Goal: Feedback & Contribution: Submit feedback/report problem

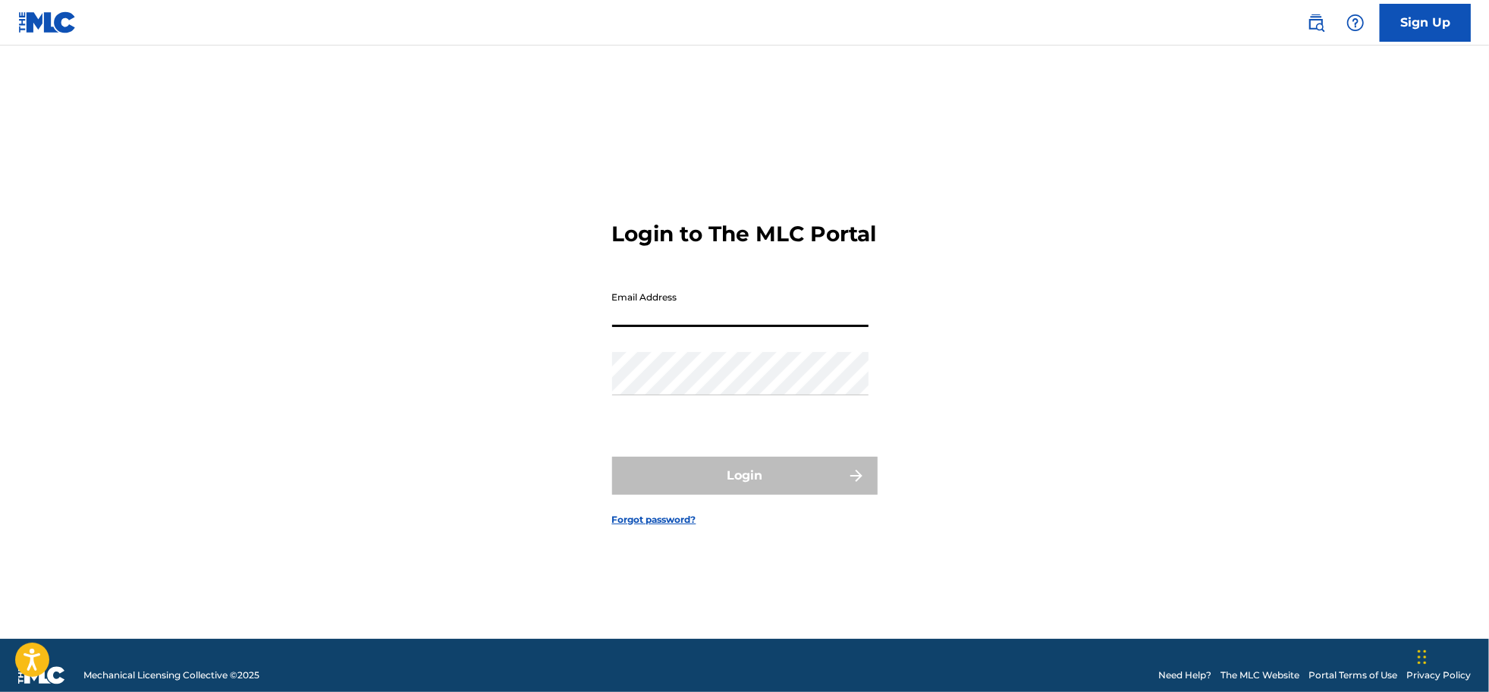
click at [645, 327] on input "Email Address" at bounding box center [740, 305] width 256 height 43
type input "[EMAIL_ADDRESS][DOMAIN_NAME]"
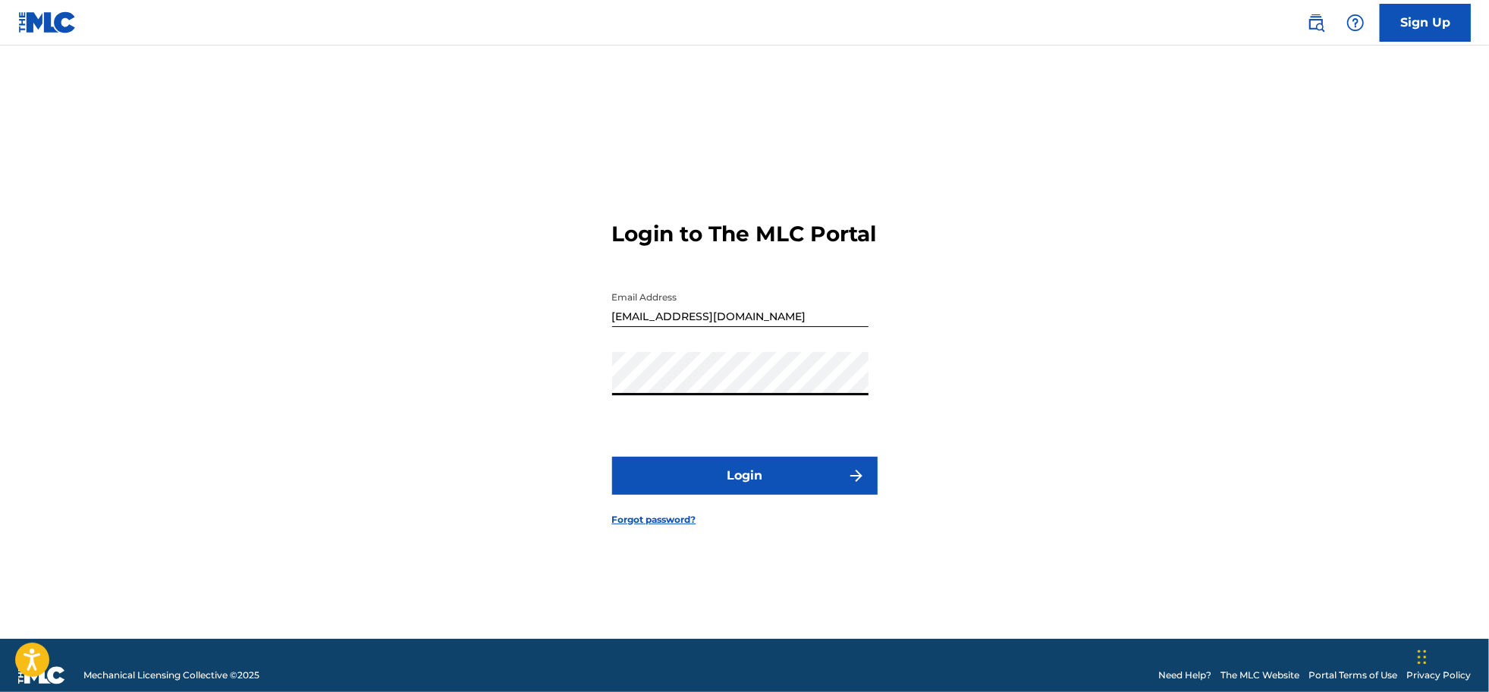
click at [692, 490] on button "Login" at bounding box center [744, 476] width 265 height 38
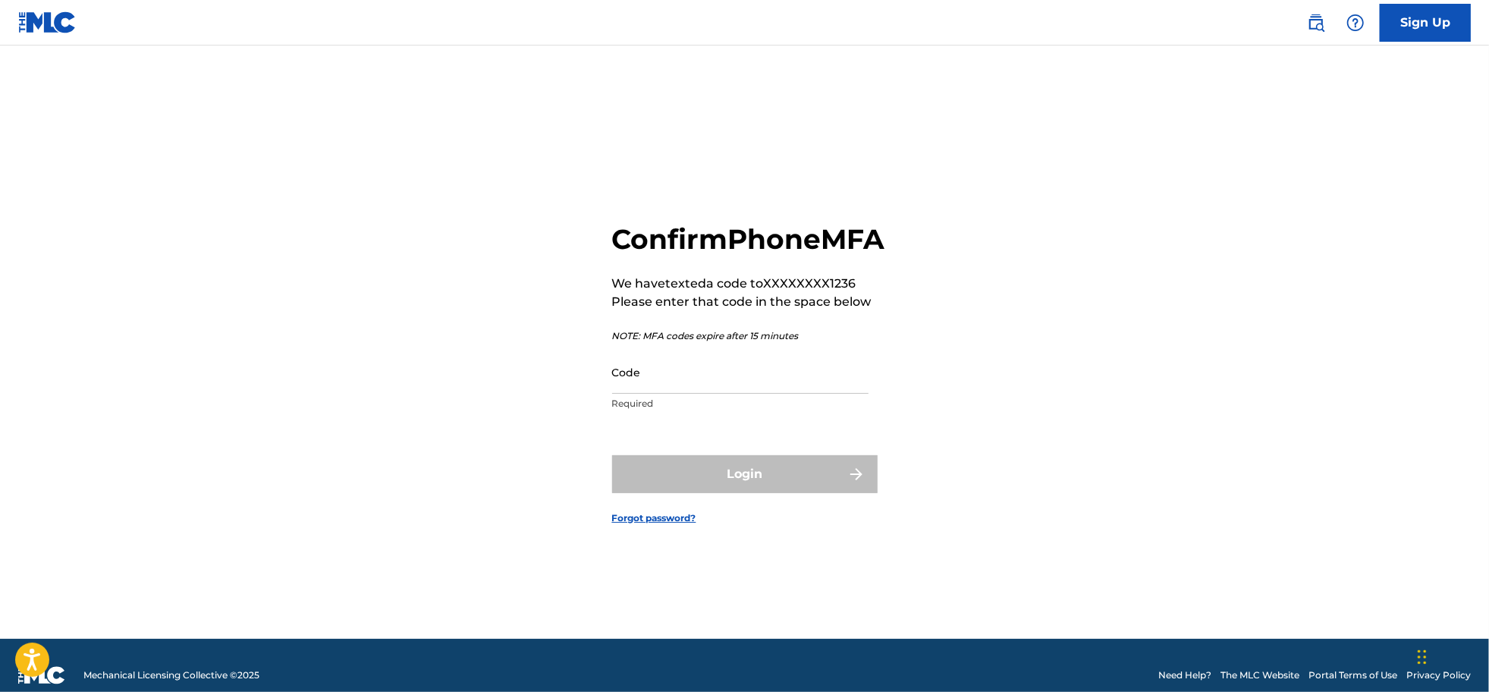
click at [674, 392] on input "Code" at bounding box center [740, 371] width 256 height 43
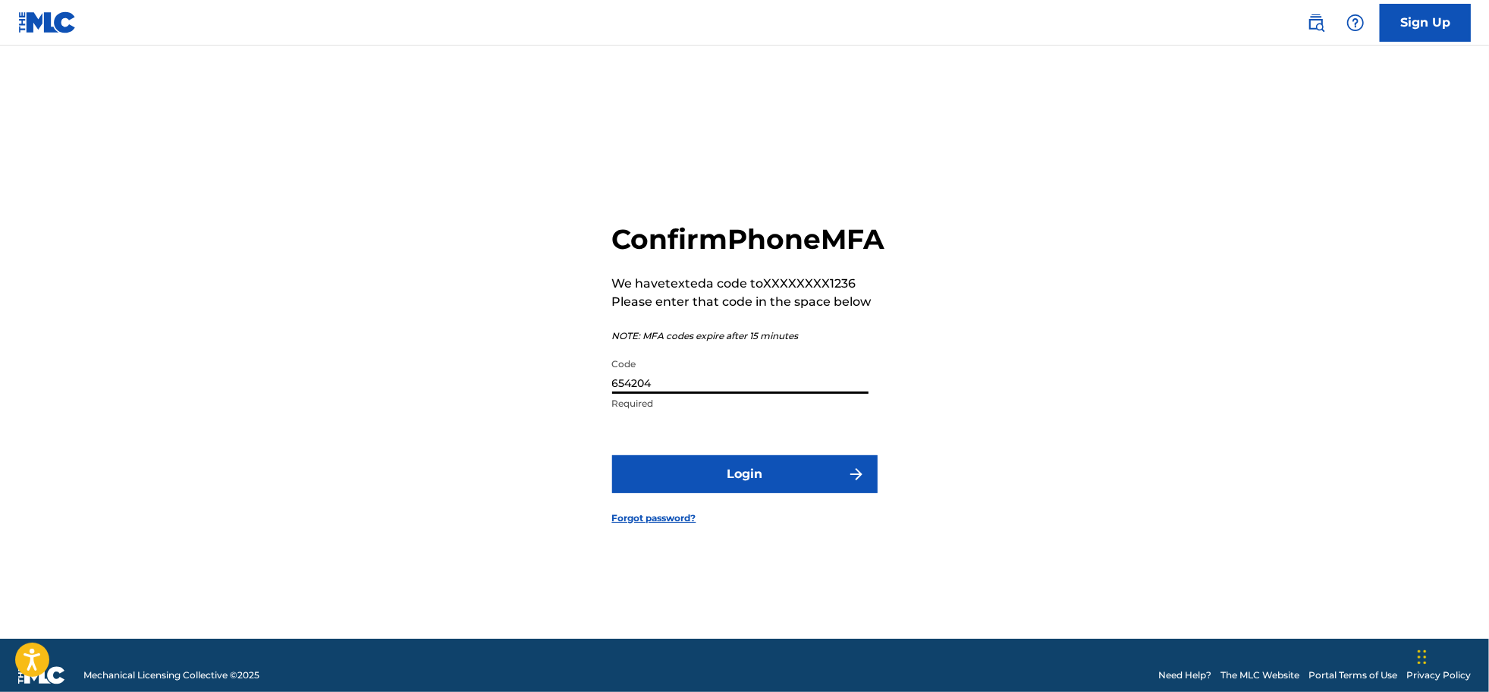
type input "654204"
click at [683, 490] on button "Login" at bounding box center [744, 474] width 265 height 38
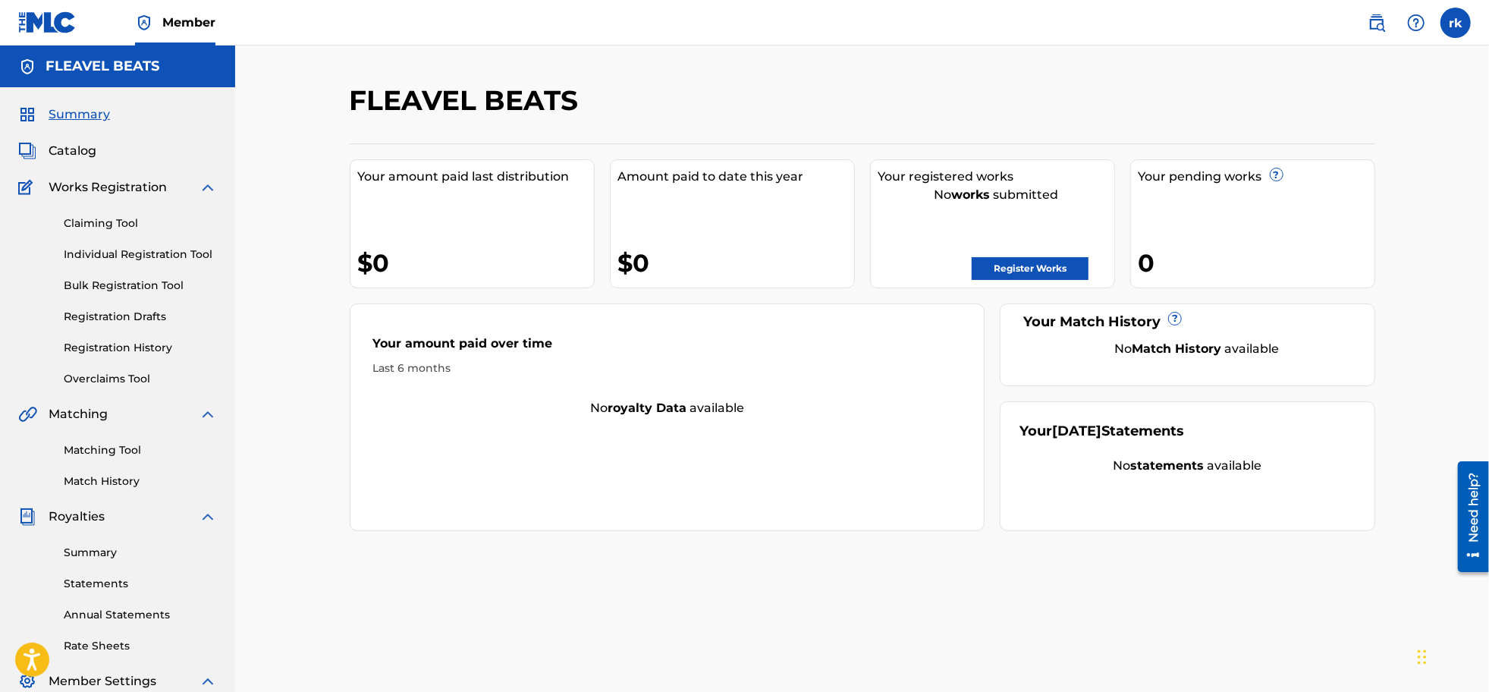
click at [121, 226] on link "Claiming Tool" at bounding box center [140, 223] width 153 height 16
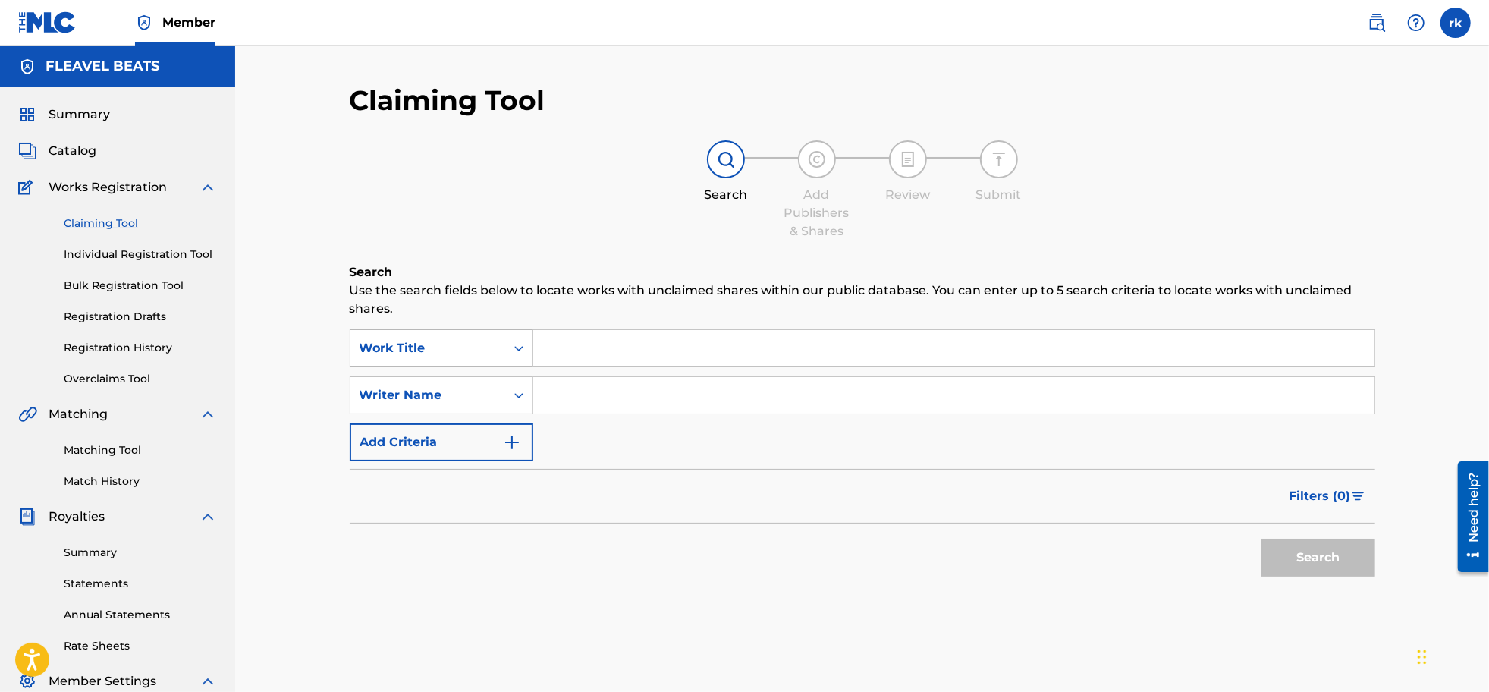
click at [514, 347] on icon "Search Form" at bounding box center [518, 348] width 15 height 15
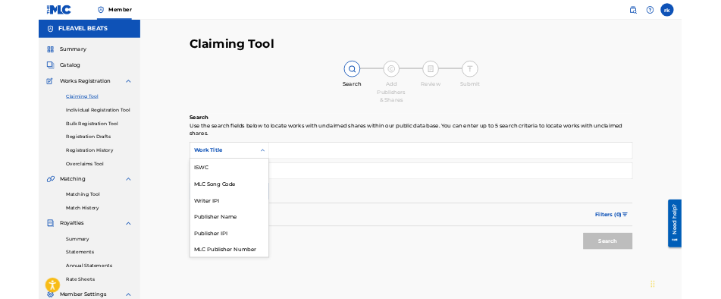
scroll to position [38, 0]
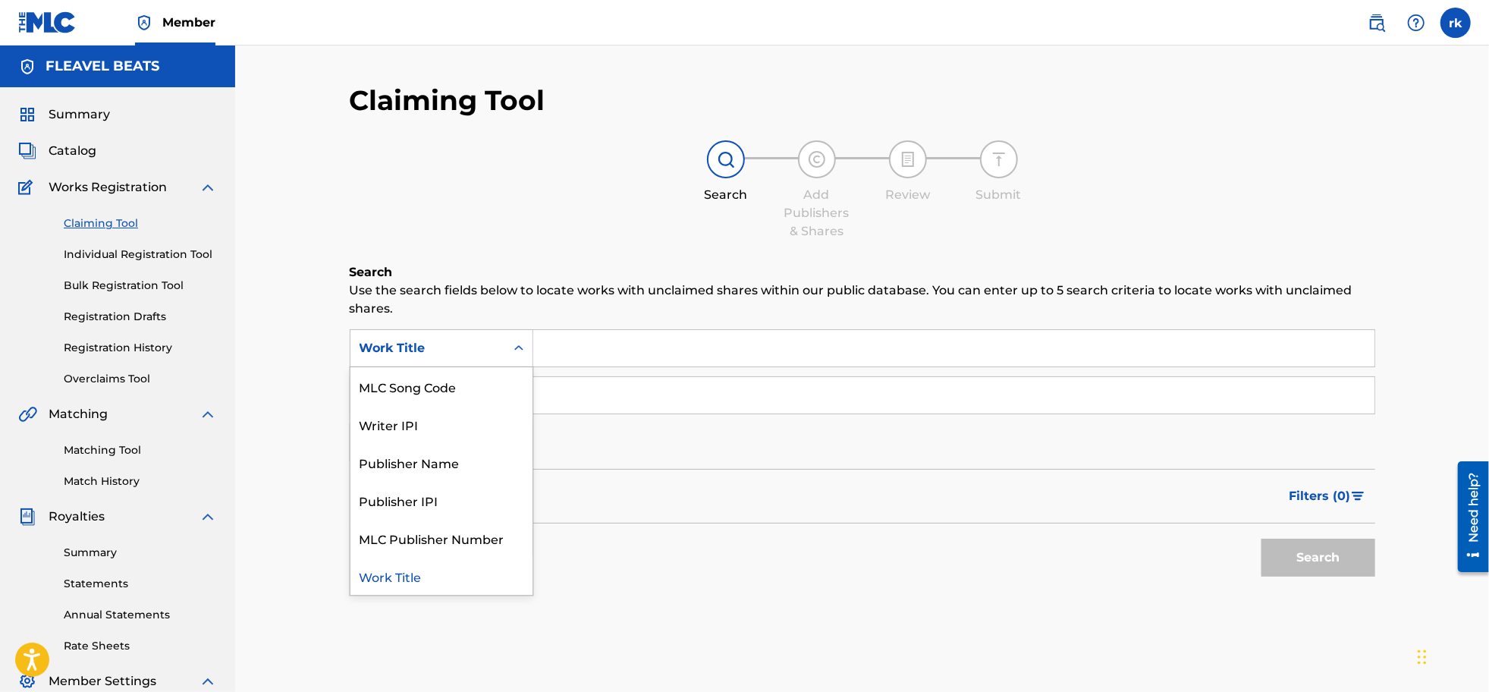
click at [522, 350] on icon "Search Form" at bounding box center [518, 348] width 15 height 15
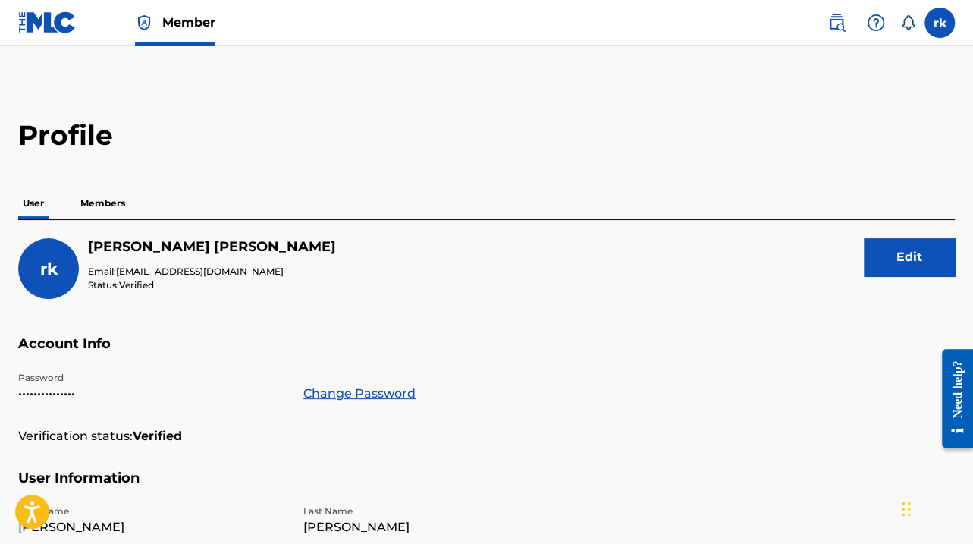
click at [52, 30] on img at bounding box center [47, 22] width 58 height 22
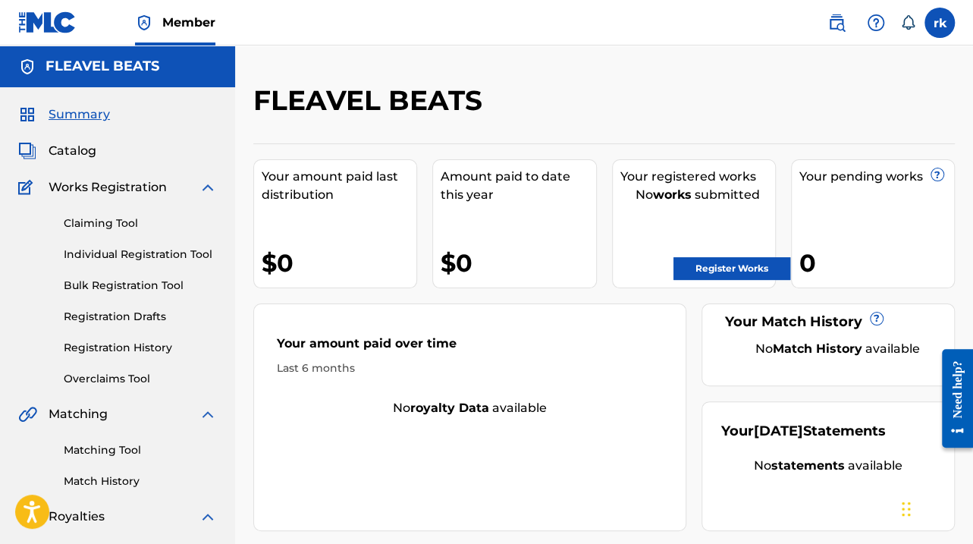
click at [97, 170] on link "Claiming Tool" at bounding box center [140, 223] width 153 height 16
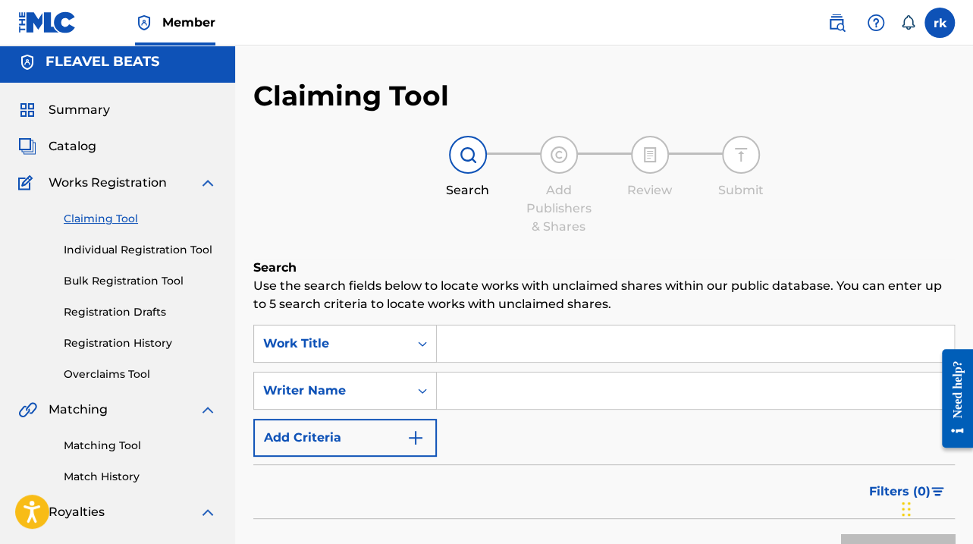
scroll to position [76, 0]
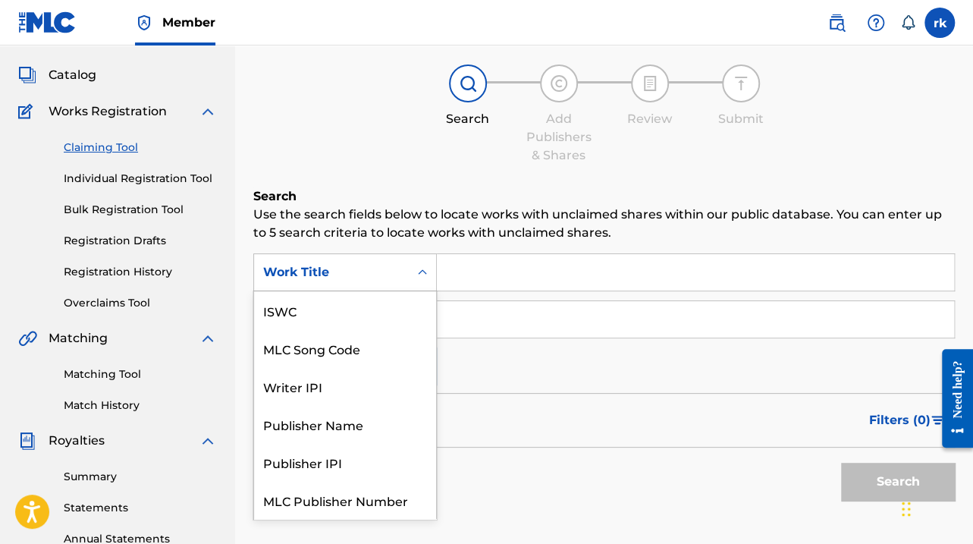
click at [420, 170] on icon "Search Form" at bounding box center [422, 272] width 15 height 15
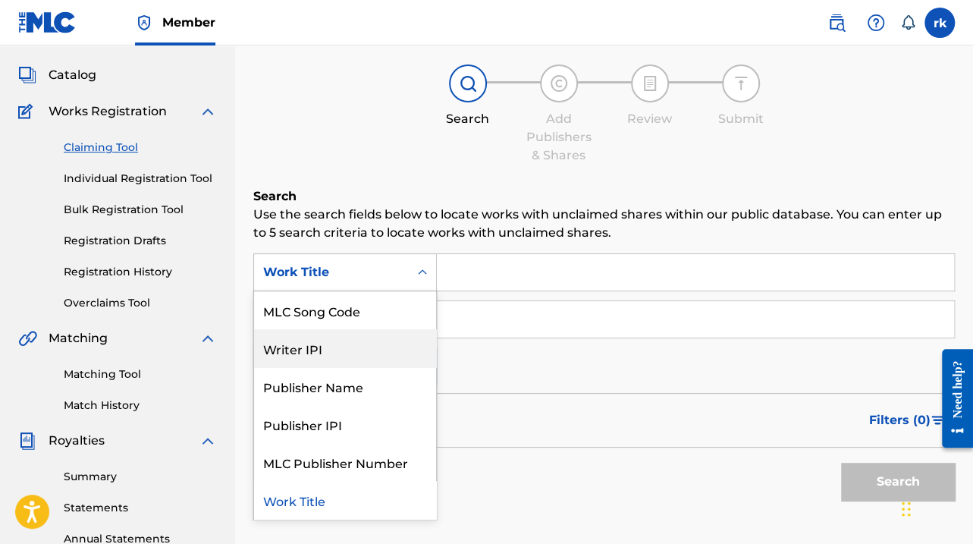
click at [316, 170] on div "Writer IPI" at bounding box center [345, 348] width 182 height 38
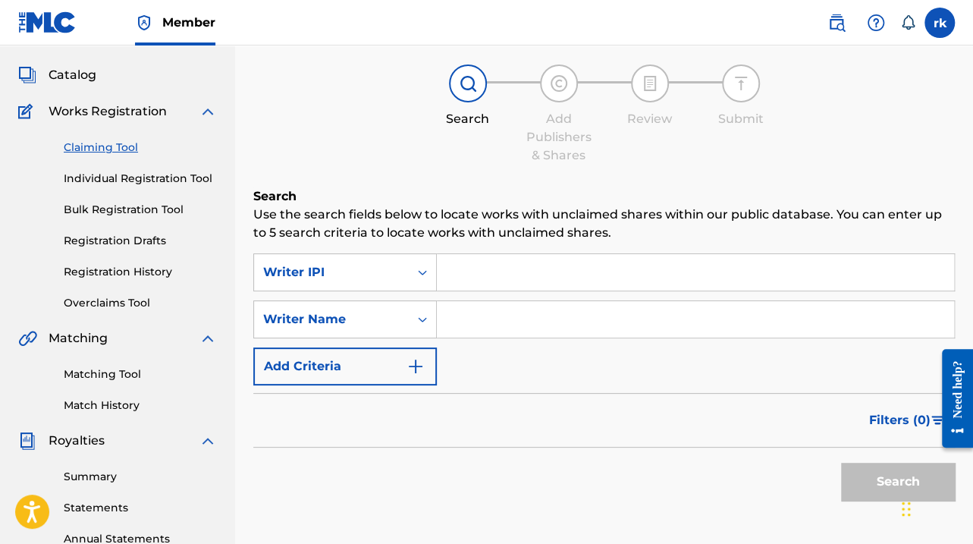
click at [468, 170] on input "Search Form" at bounding box center [695, 272] width 517 height 36
paste input "1252115201"
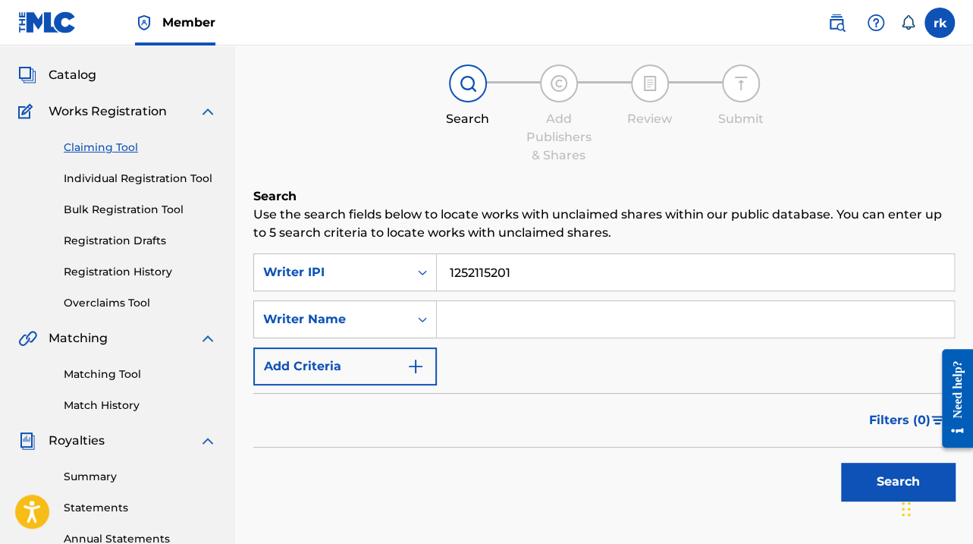
type input "1252115201"
click at [478, 170] on button "Search" at bounding box center [898, 482] width 114 height 38
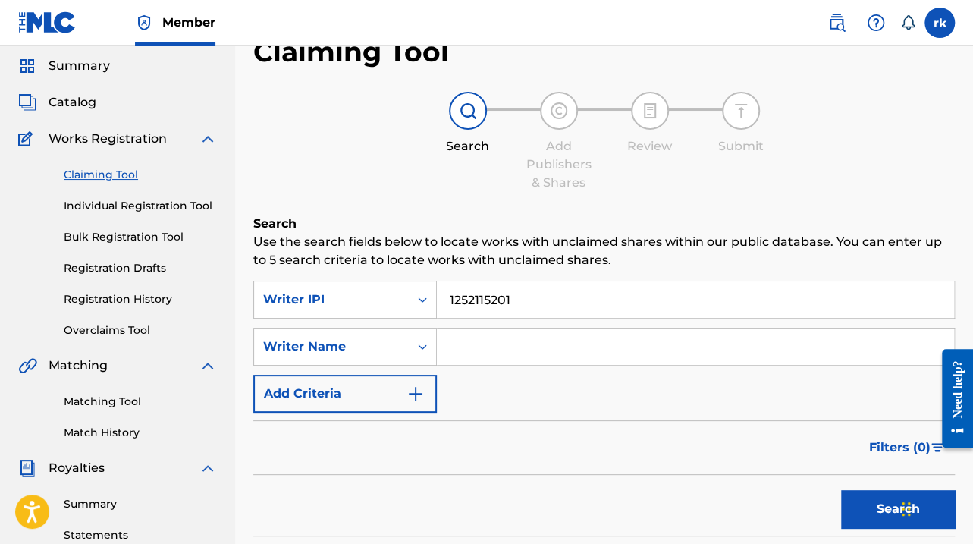
scroll to position [0, 0]
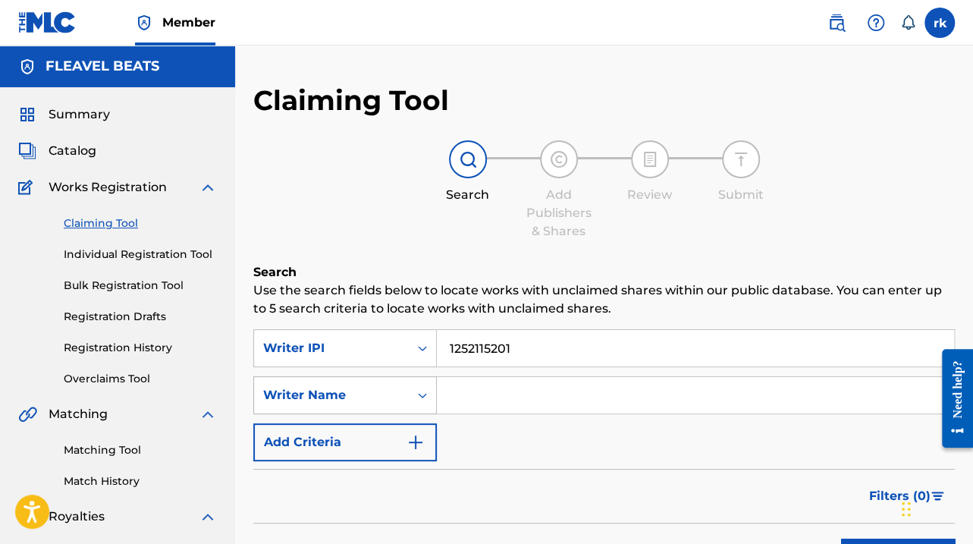
click at [391, 170] on div "Writer Name" at bounding box center [345, 395] width 184 height 38
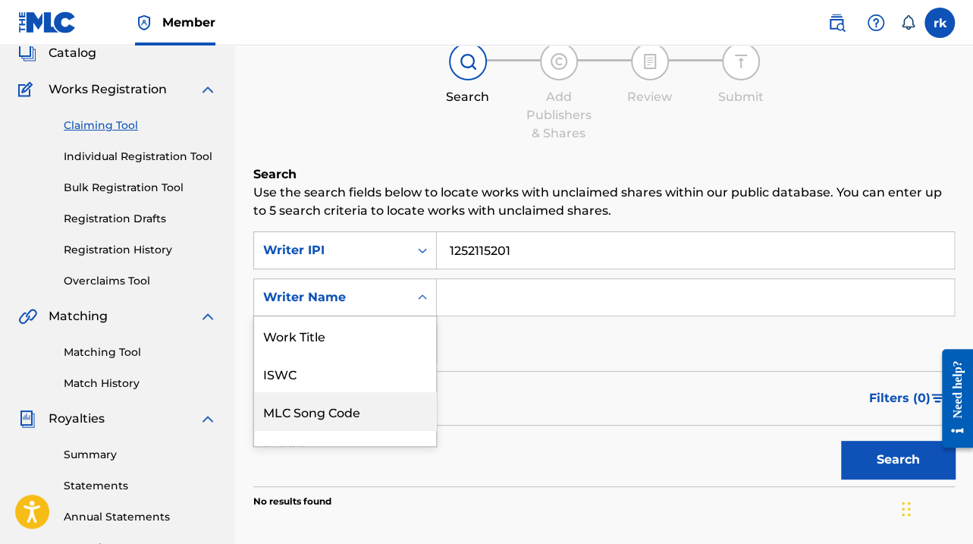
scroll to position [99, 0]
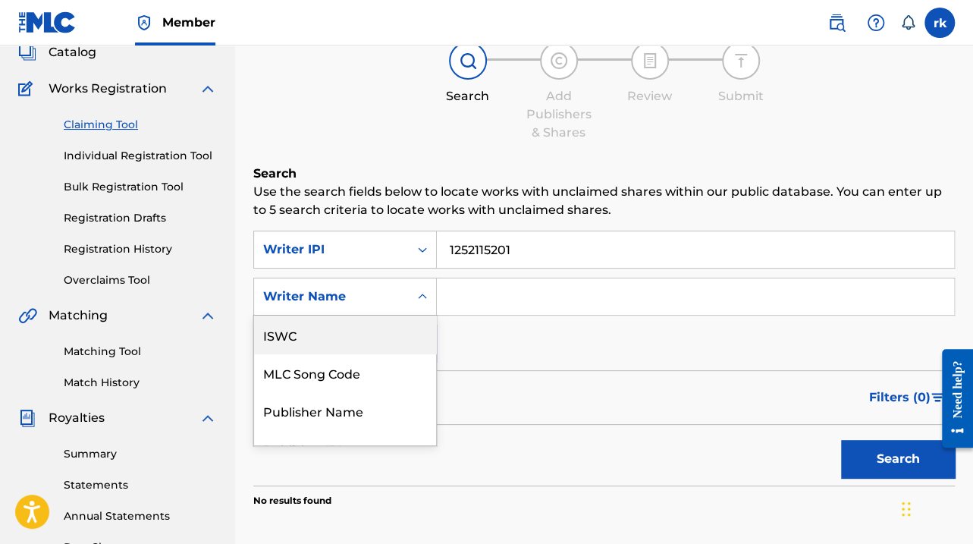
click at [413, 170] on div "Search Form" at bounding box center [422, 296] width 27 height 27
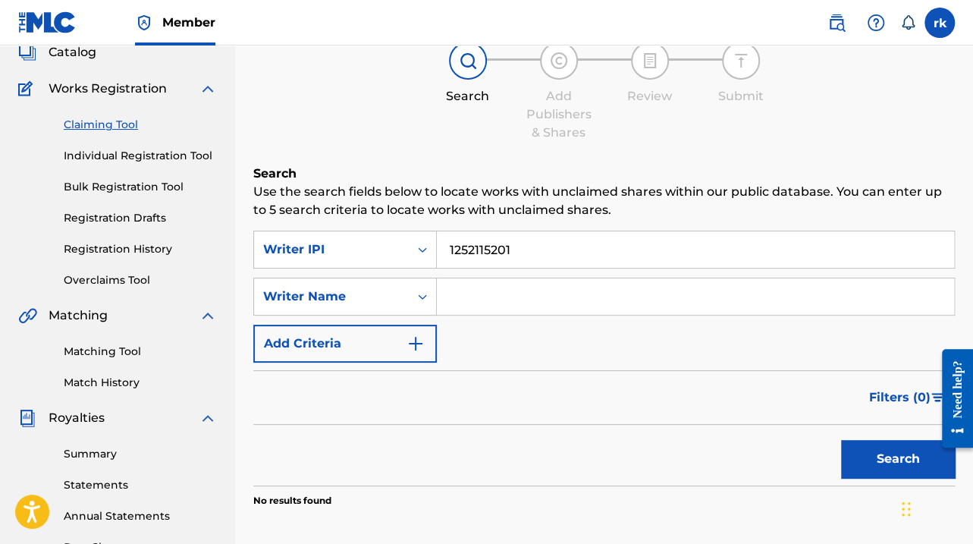
click at [423, 170] on icon "Search Form" at bounding box center [422, 296] width 15 height 15
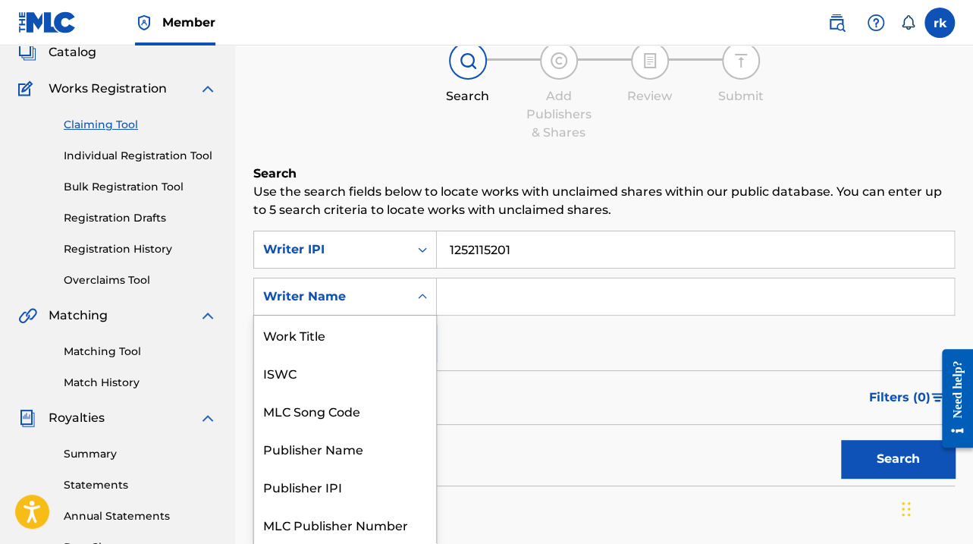
scroll to position [38, 0]
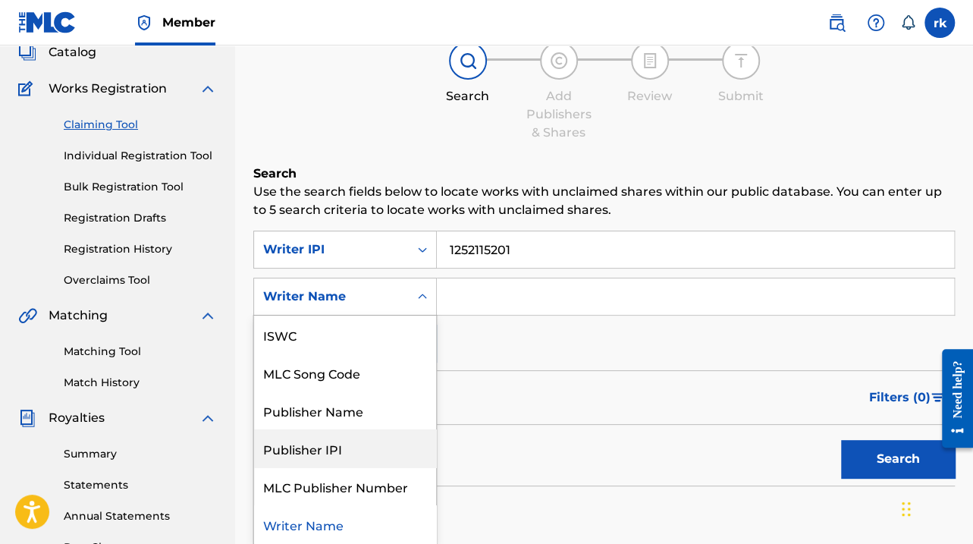
click at [331, 170] on div "Publisher IPI" at bounding box center [345, 448] width 182 height 38
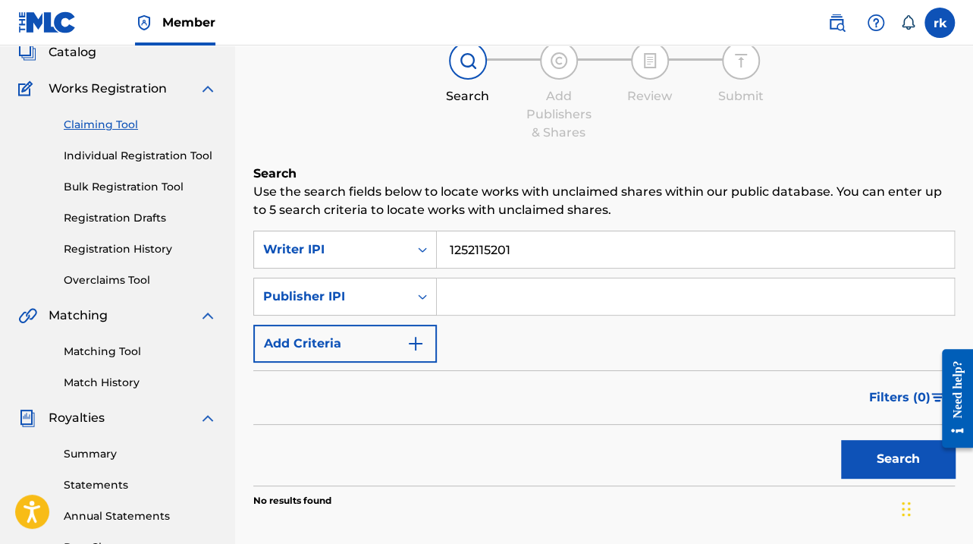
paste input "1252115103"
type input "1252115103"
click at [478, 170] on button "Search" at bounding box center [898, 459] width 114 height 38
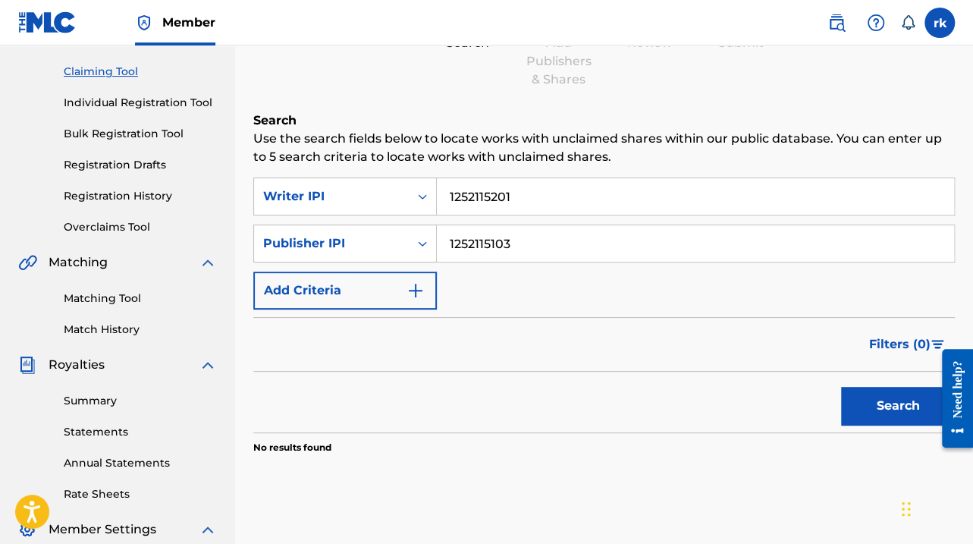
scroll to position [174, 0]
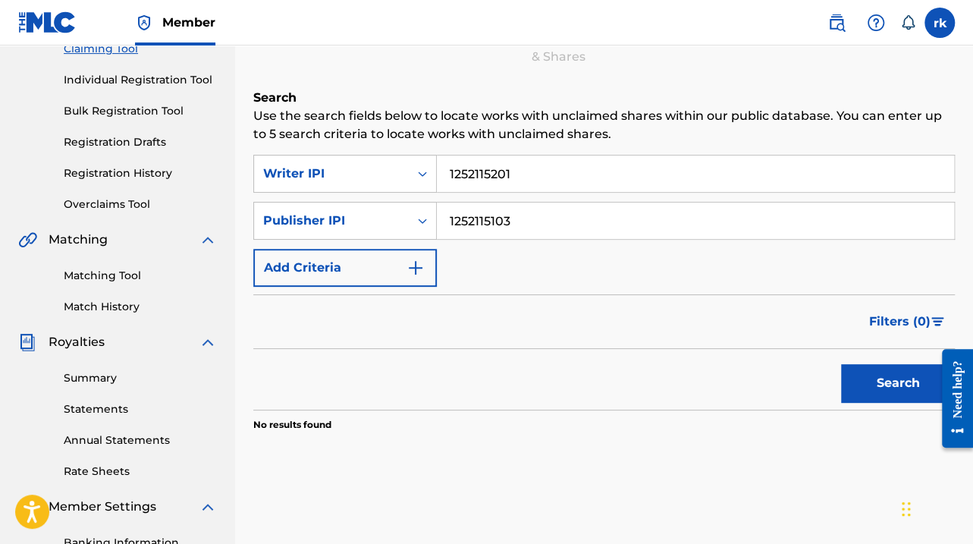
click at [407, 170] on img "Search Form" at bounding box center [416, 268] width 18 height 18
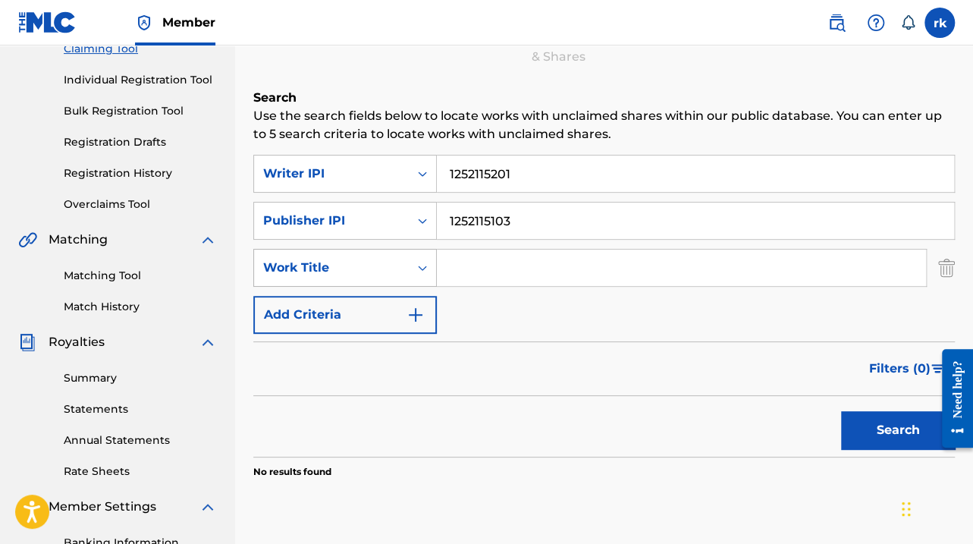
click at [420, 170] on icon "Search Form" at bounding box center [422, 267] width 9 height 5
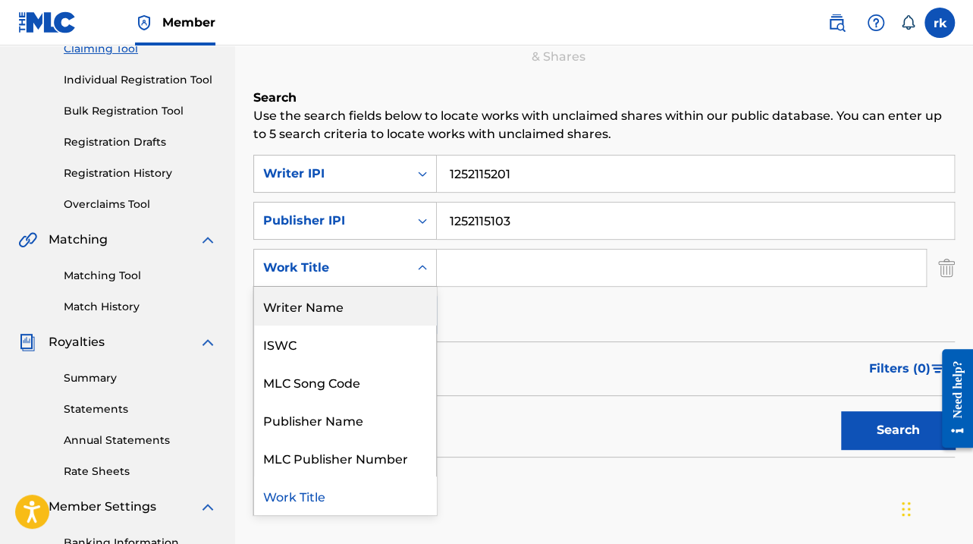
click at [357, 170] on div "Writer Name" at bounding box center [345, 306] width 182 height 38
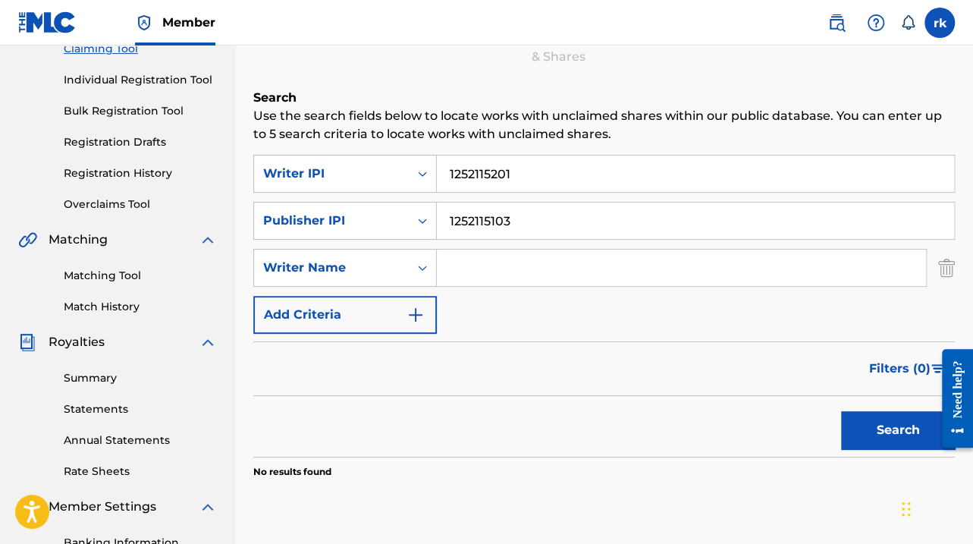
click at [476, 170] on input "Search Form" at bounding box center [681, 268] width 489 height 36
type input "Robert Kroeger"
click at [412, 170] on img "Search Form" at bounding box center [416, 315] width 18 height 18
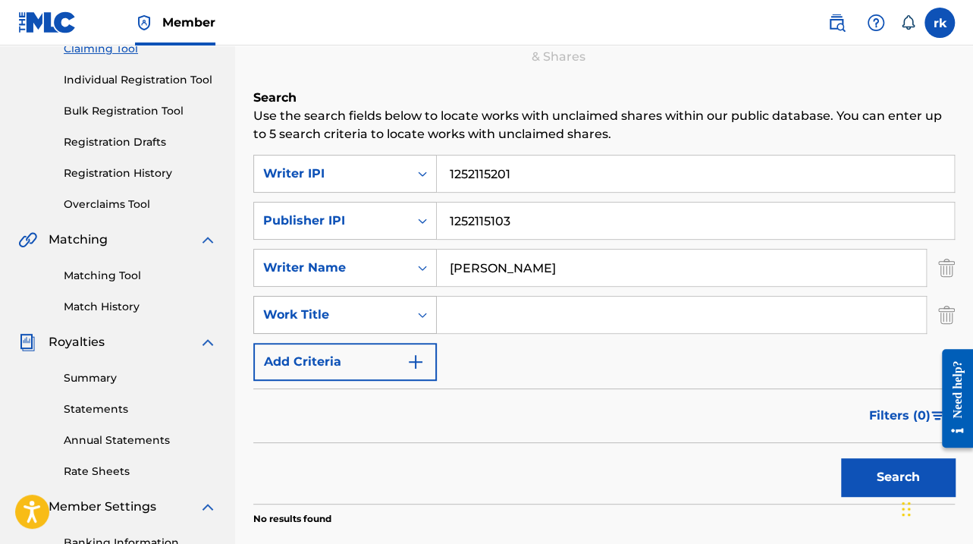
click at [410, 170] on div "Search Form" at bounding box center [422, 314] width 27 height 27
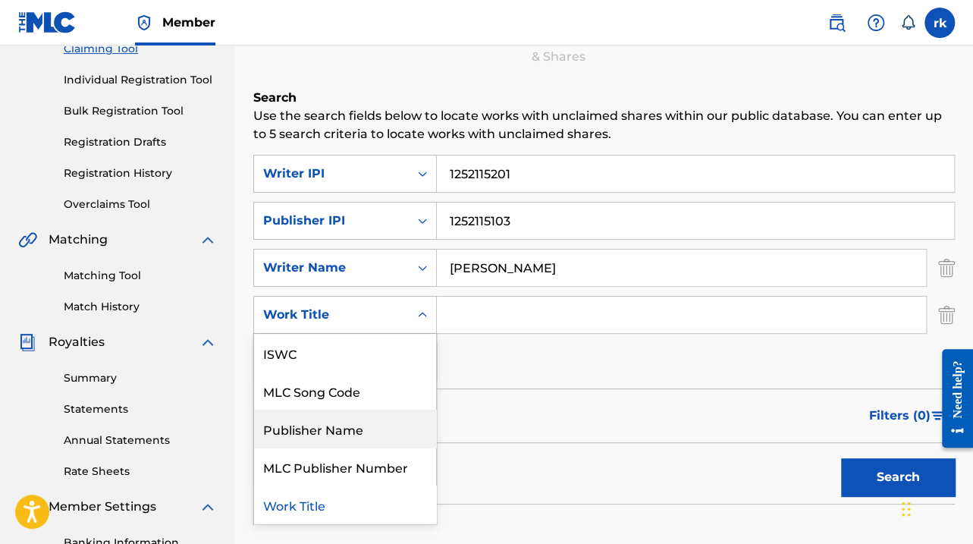
click at [353, 170] on div "Publisher Name" at bounding box center [345, 429] width 182 height 38
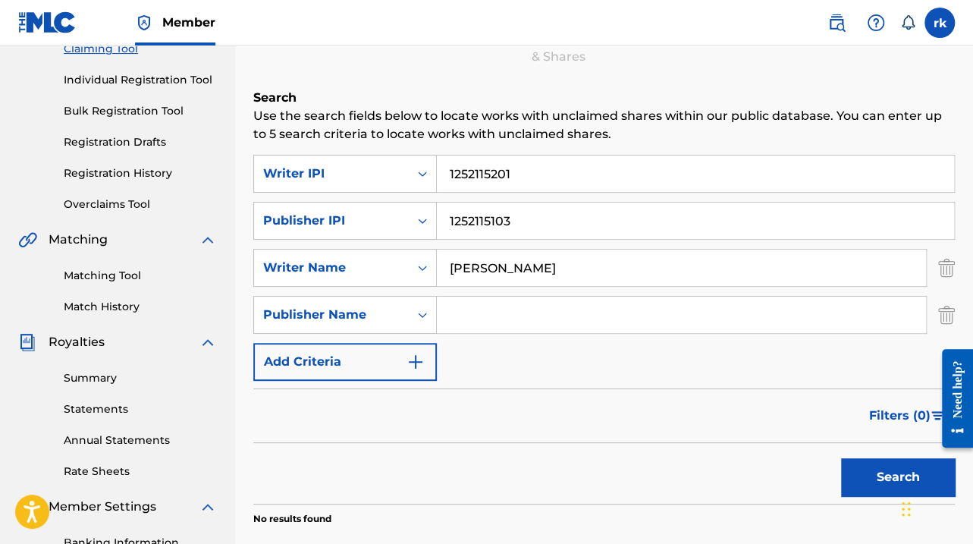
click at [477, 170] on input "Search Form" at bounding box center [681, 315] width 489 height 36
type input "Fleavel Beats"
click at [405, 170] on button "Add Criteria" at bounding box center [345, 362] width 184 height 38
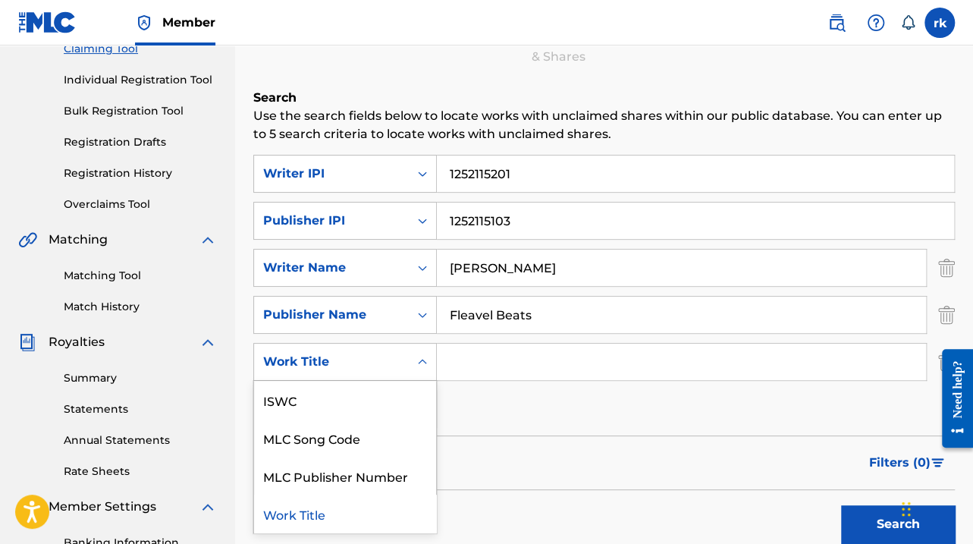
click at [416, 170] on icon "Search Form" at bounding box center [422, 361] width 15 height 15
click at [420, 170] on icon "Search Form" at bounding box center [422, 361] width 15 height 15
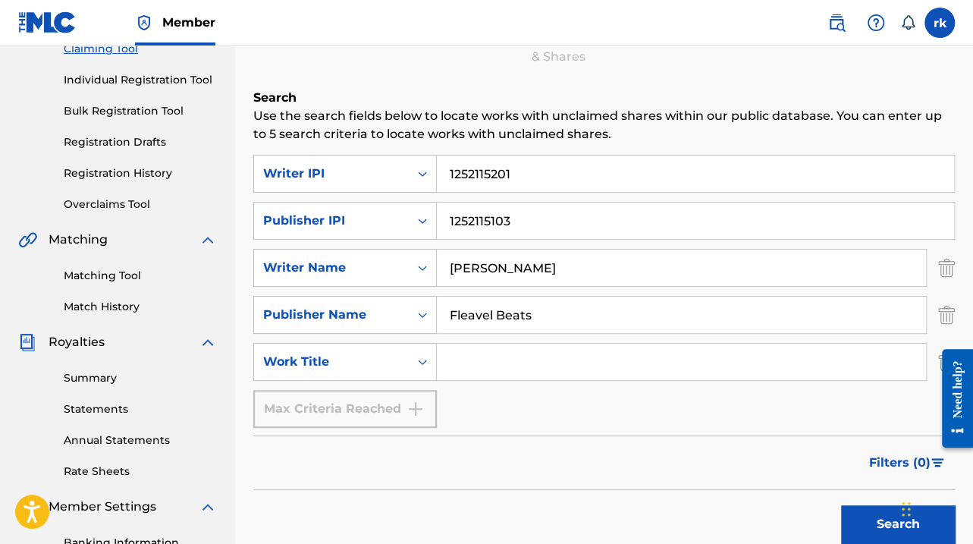
click at [478, 170] on button "Search" at bounding box center [898, 524] width 114 height 38
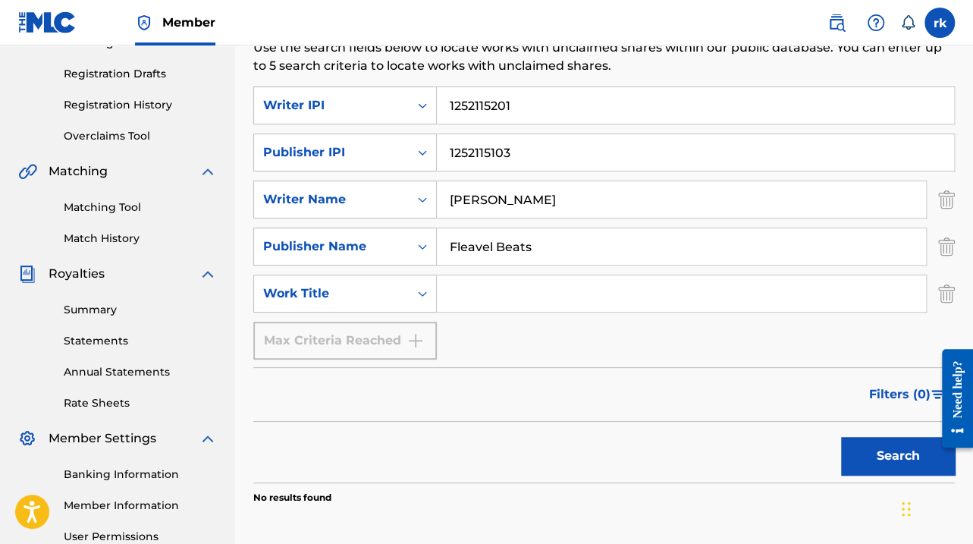
scroll to position [244, 0]
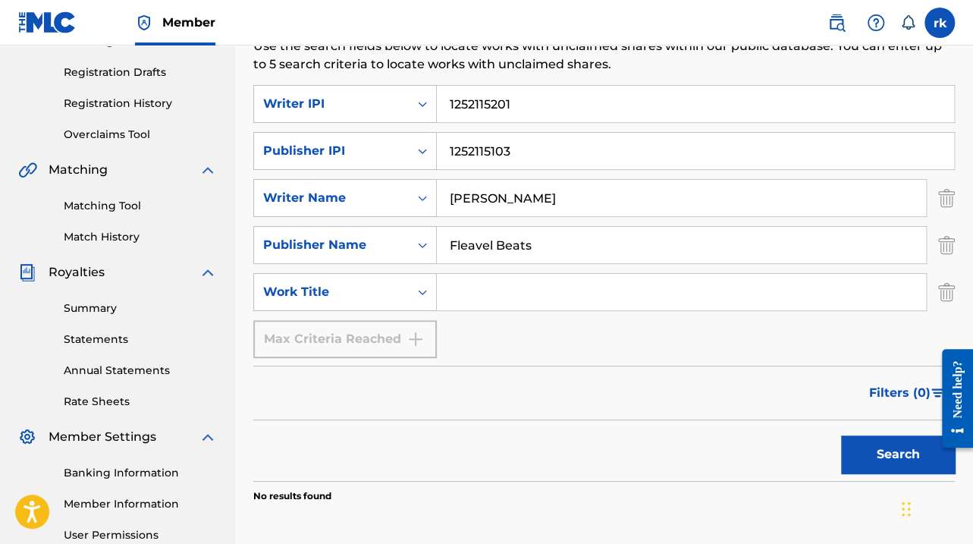
click at [478, 170] on button "Search" at bounding box center [898, 454] width 114 height 38
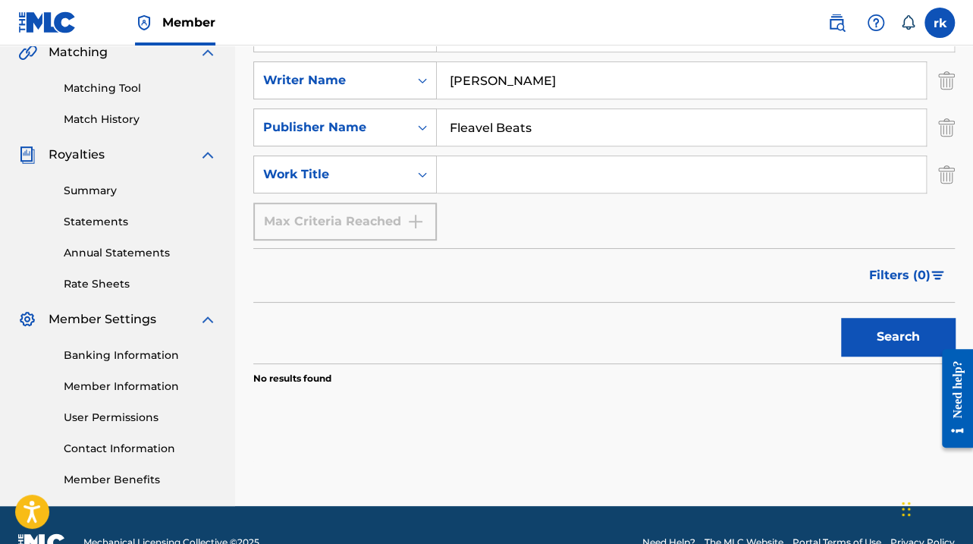
scroll to position [396, 0]
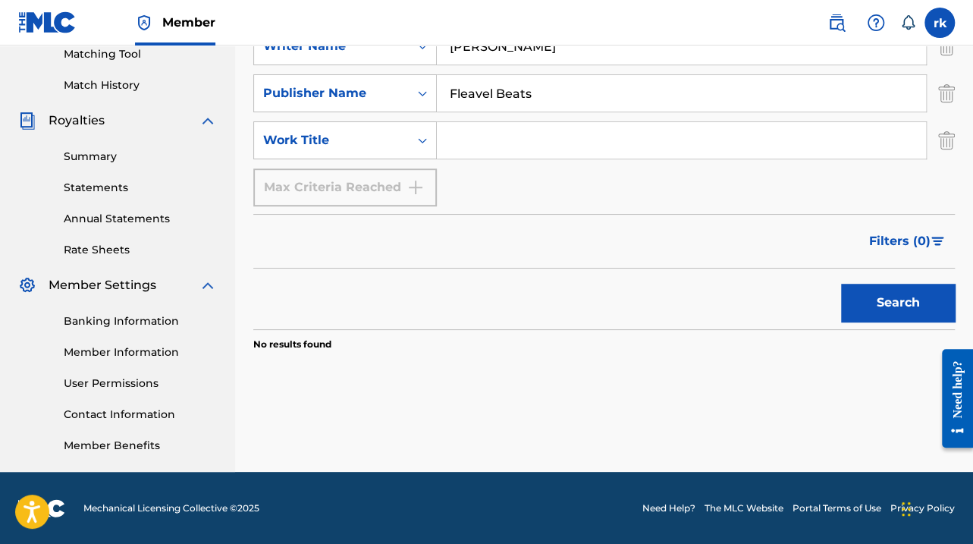
click at [97, 170] on link "Member Information" at bounding box center [140, 352] width 153 height 16
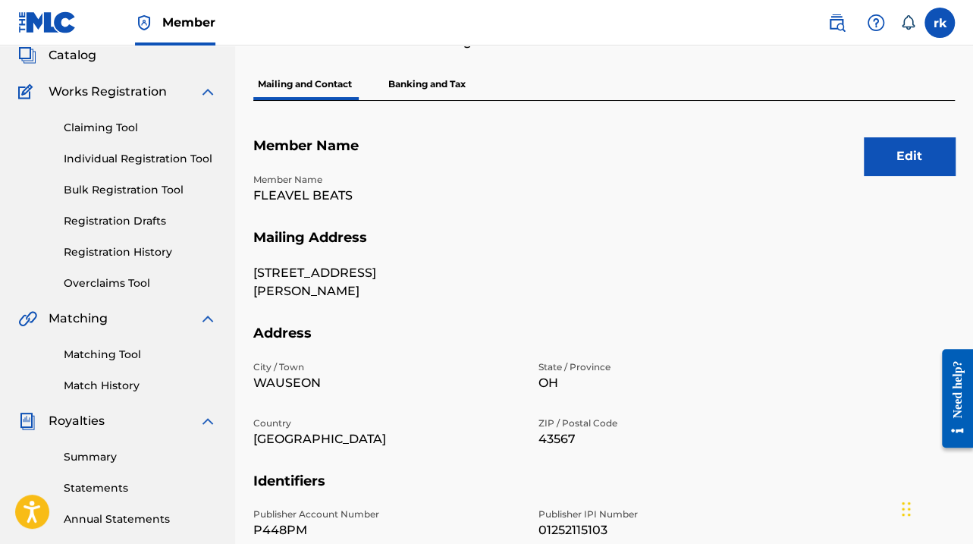
scroll to position [93, 0]
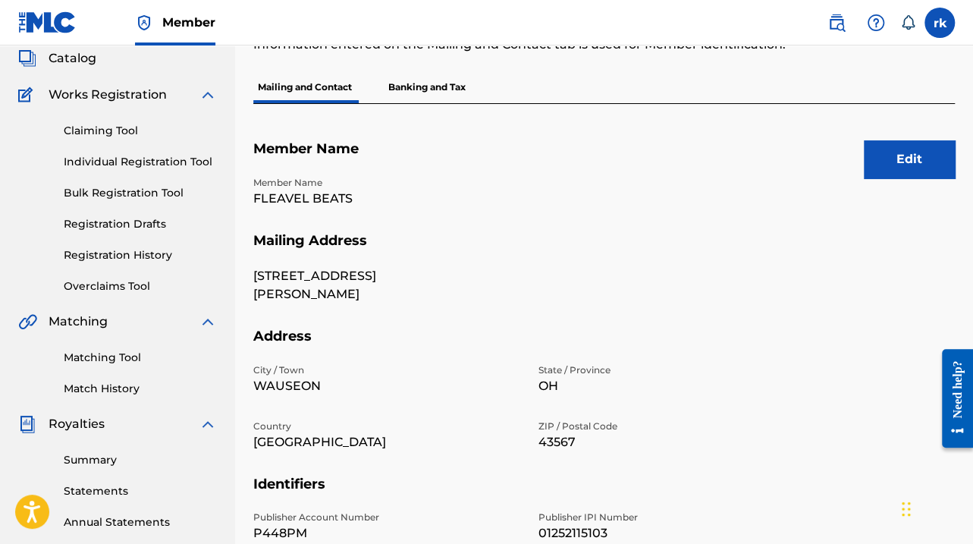
click at [478, 152] on button "Edit" at bounding box center [909, 159] width 91 height 38
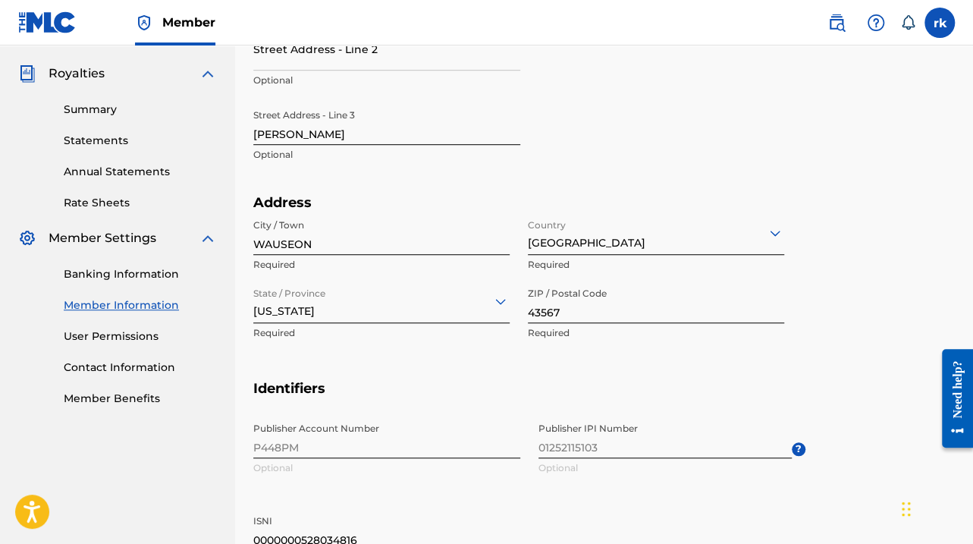
scroll to position [432, 0]
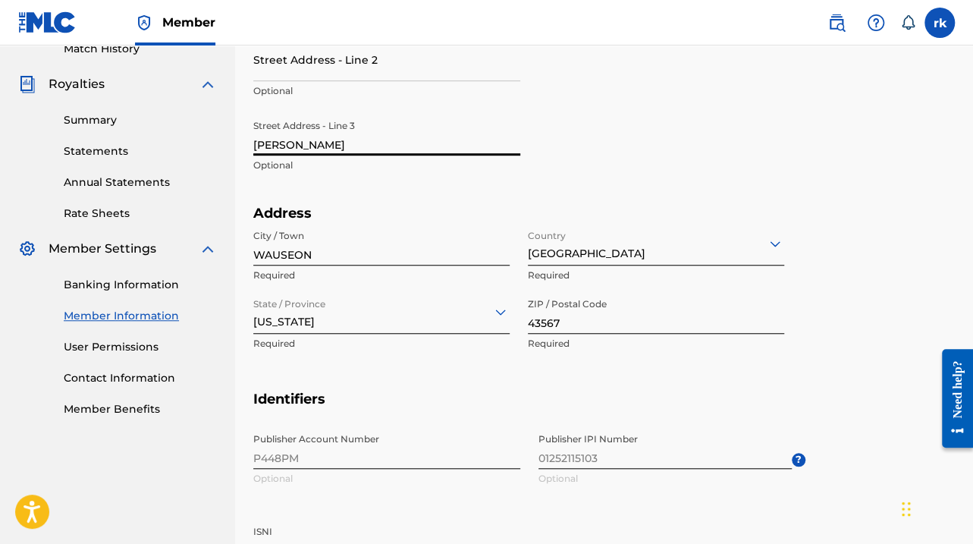
scroll to position [396, 0]
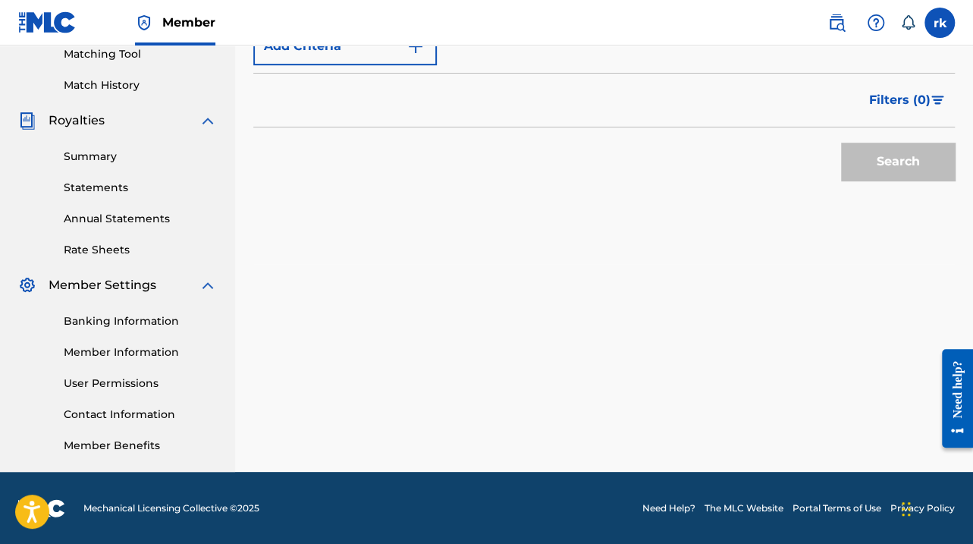
click at [93, 157] on link "Summary" at bounding box center [140, 157] width 153 height 16
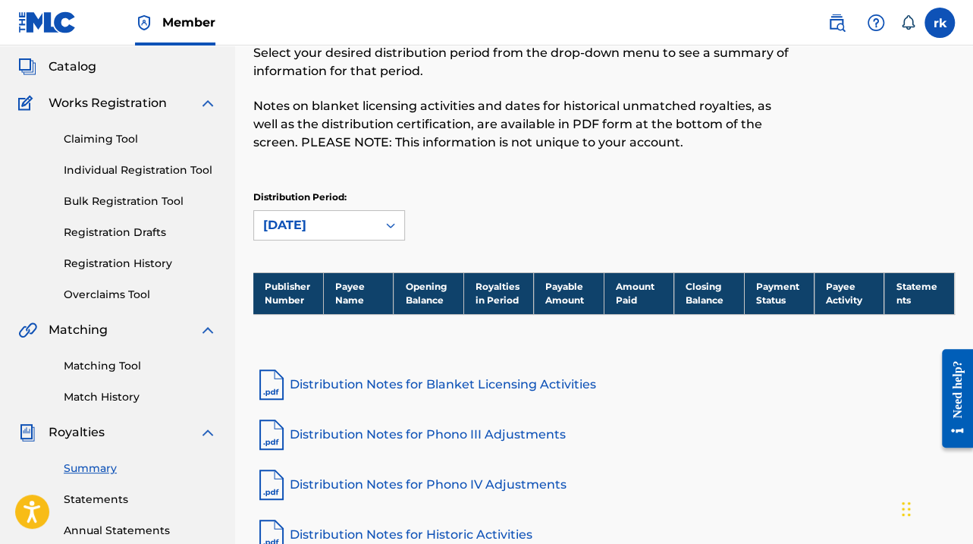
scroll to position [76, 0]
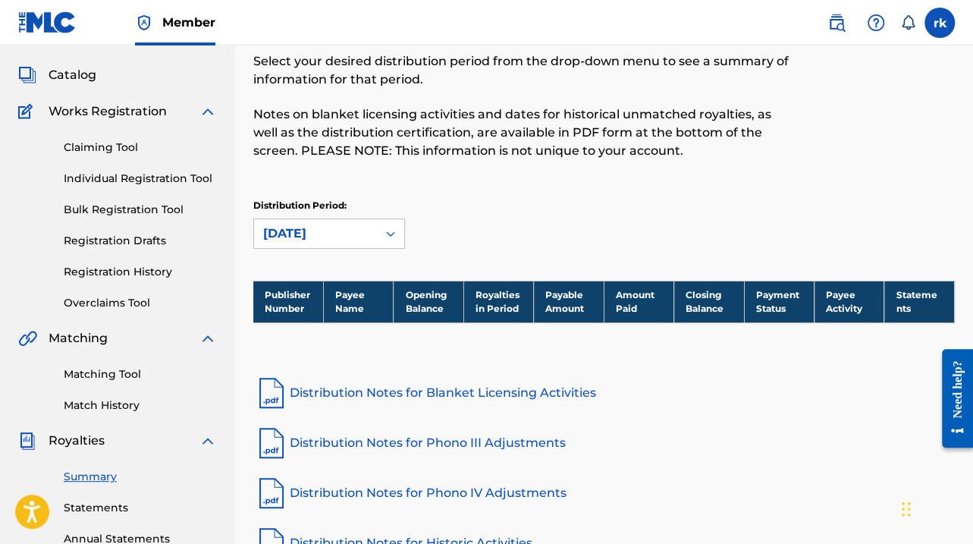
click at [370, 170] on link "Distribution Notes for Blanket Licensing Activities" at bounding box center [604, 393] width 702 height 36
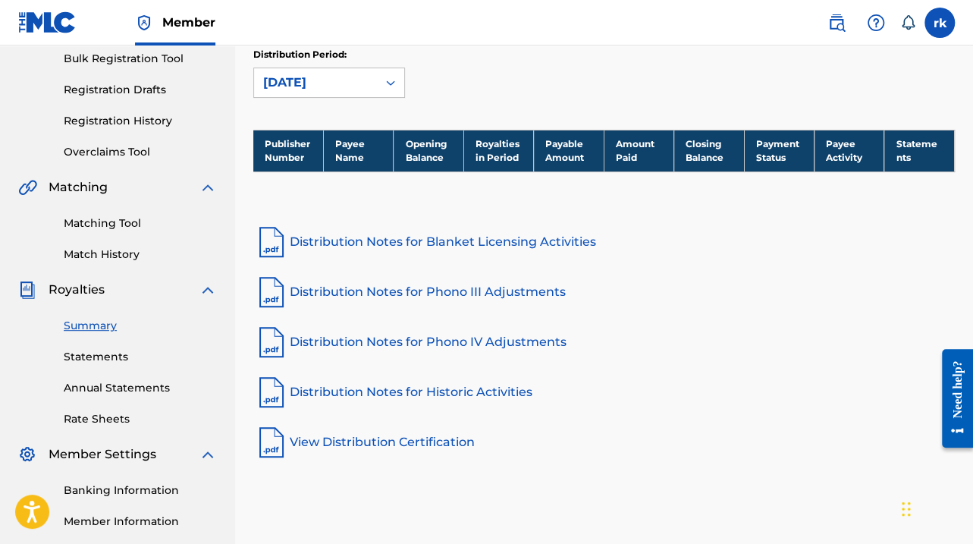
scroll to position [228, 0]
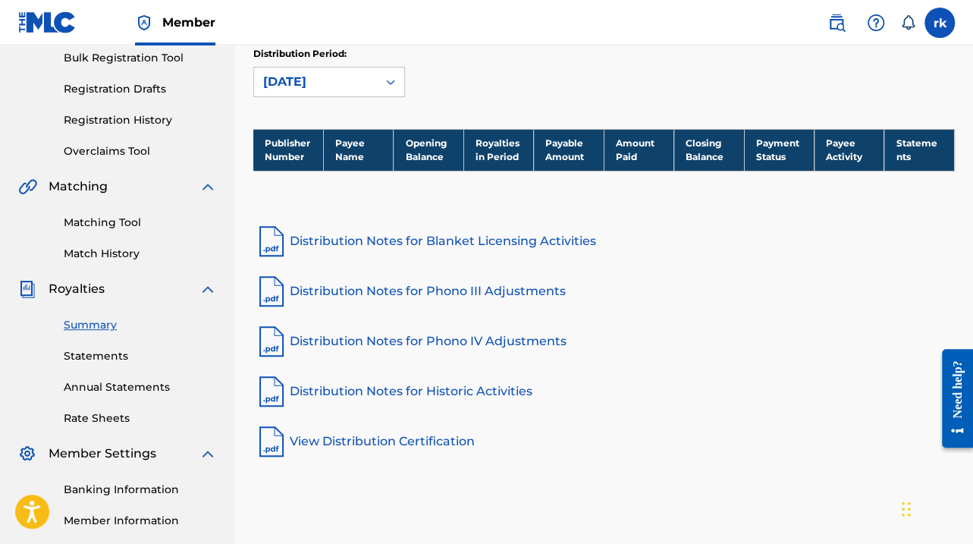
click at [378, 170] on link "View Distribution Certification" at bounding box center [604, 441] width 702 height 36
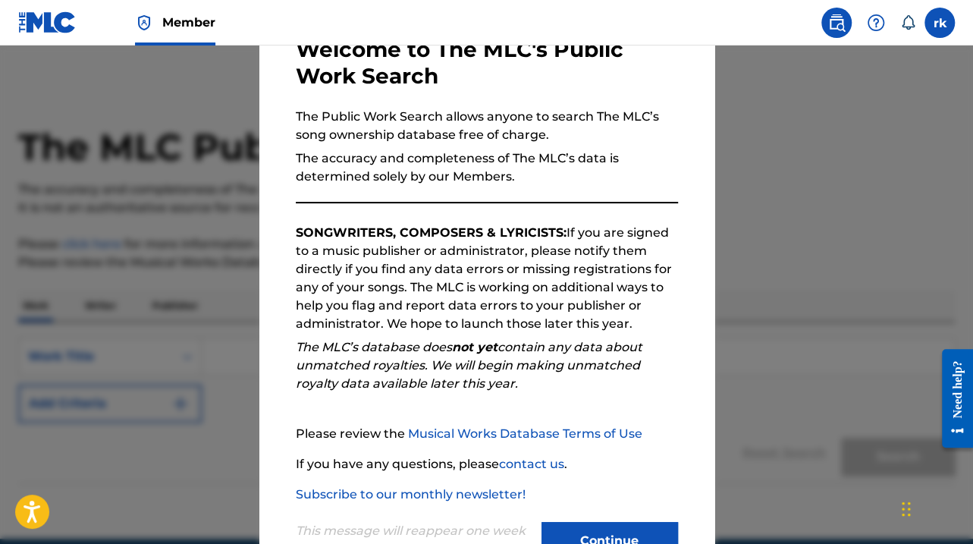
scroll to position [149, 0]
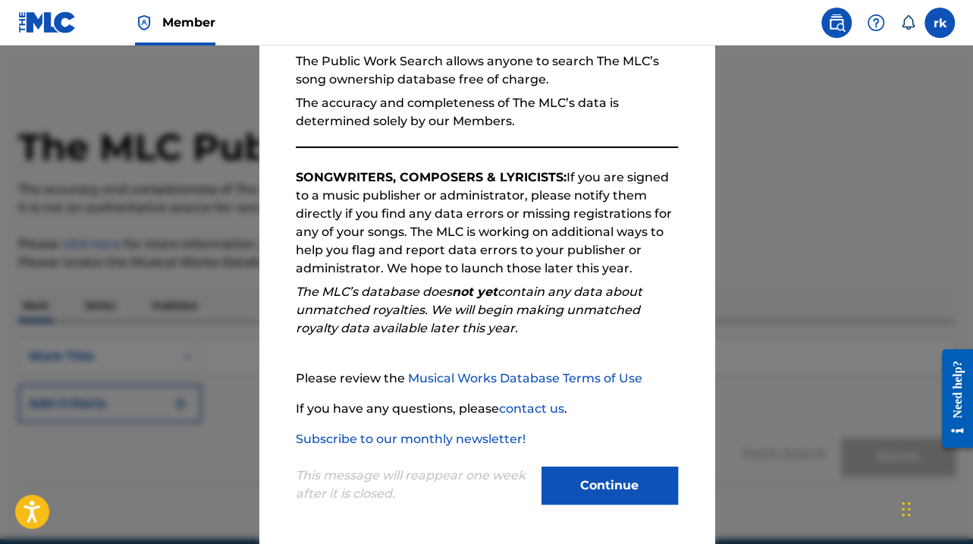
click at [608, 482] on button "Continue" at bounding box center [610, 485] width 137 height 38
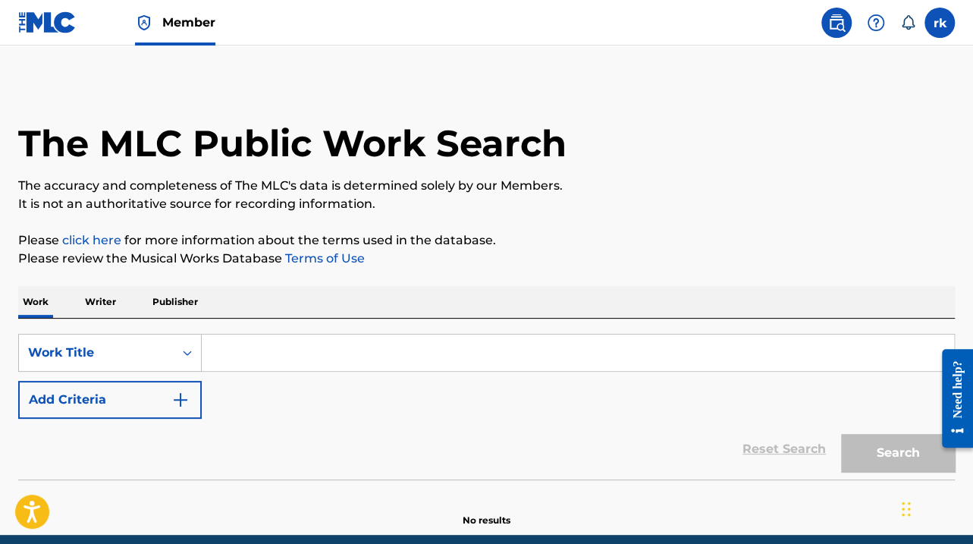
scroll to position [67, 0]
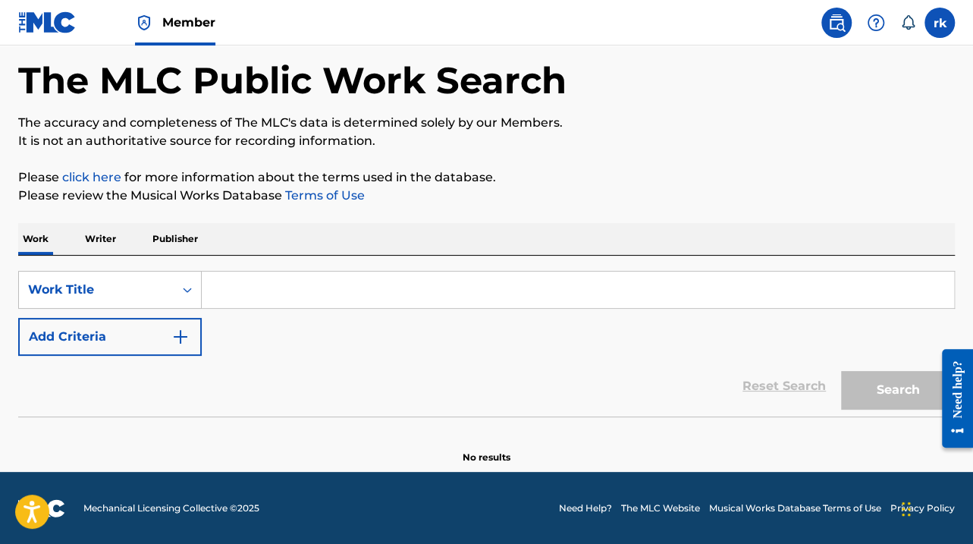
click at [230, 290] on input "Search Form" at bounding box center [578, 290] width 752 height 36
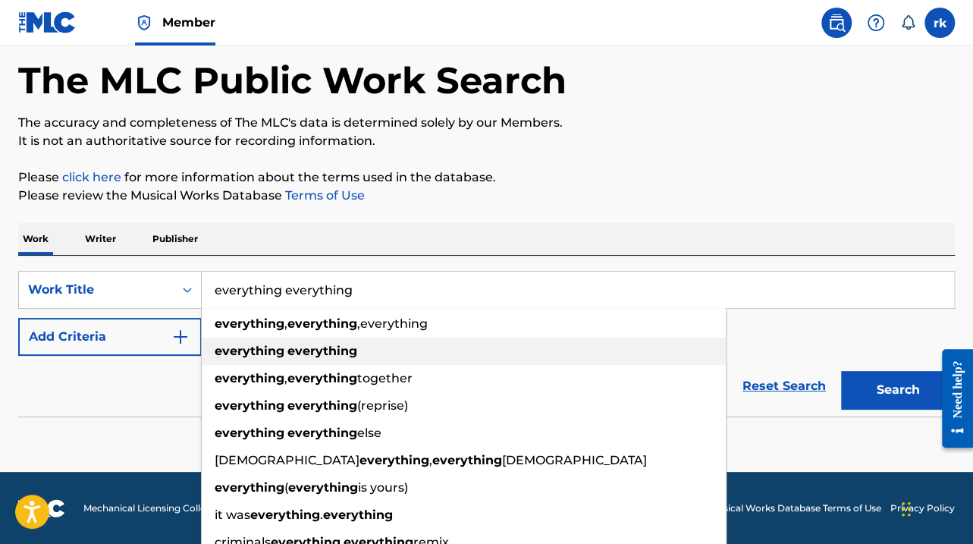
type input "everything everything"
click at [255, 350] on strong "everything" at bounding box center [250, 351] width 70 height 14
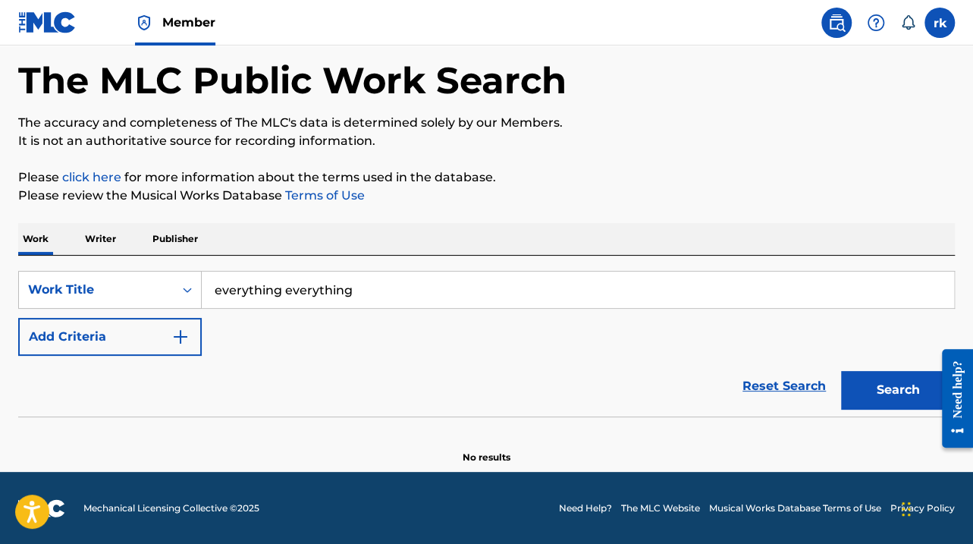
click at [185, 336] on img "Search Form" at bounding box center [180, 337] width 18 height 18
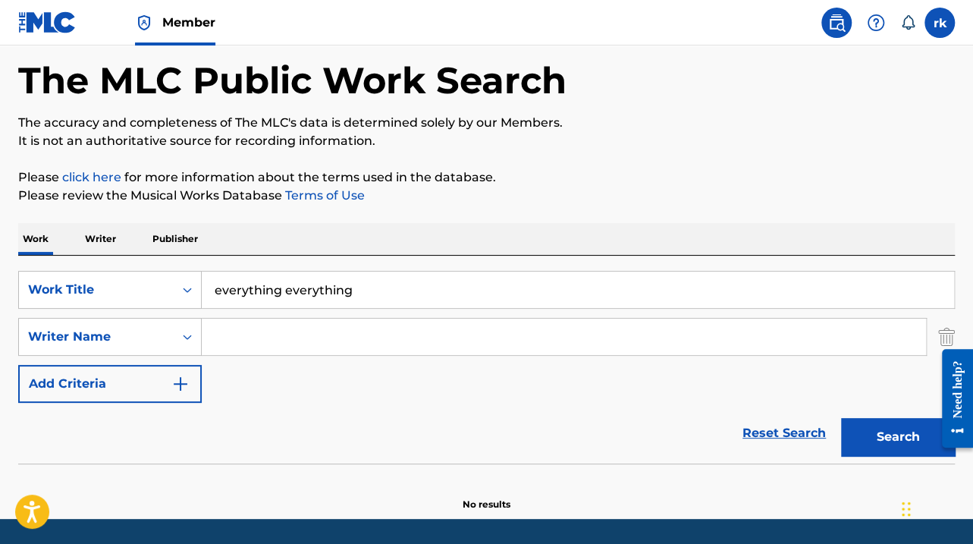
click at [229, 338] on input "Search Form" at bounding box center [564, 337] width 724 height 36
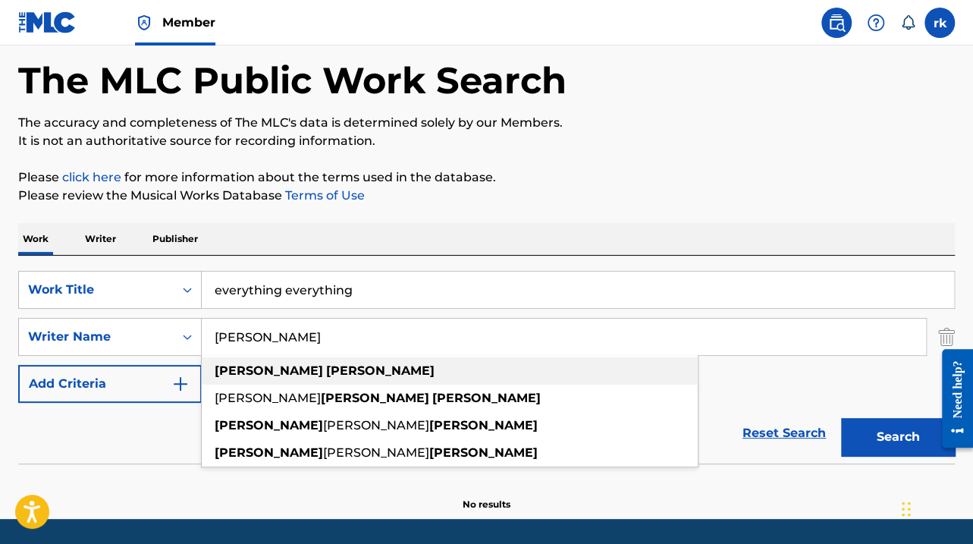
click at [323, 371] on span "Search Form" at bounding box center [324, 370] width 3 height 14
type input "[PERSON_NAME]"
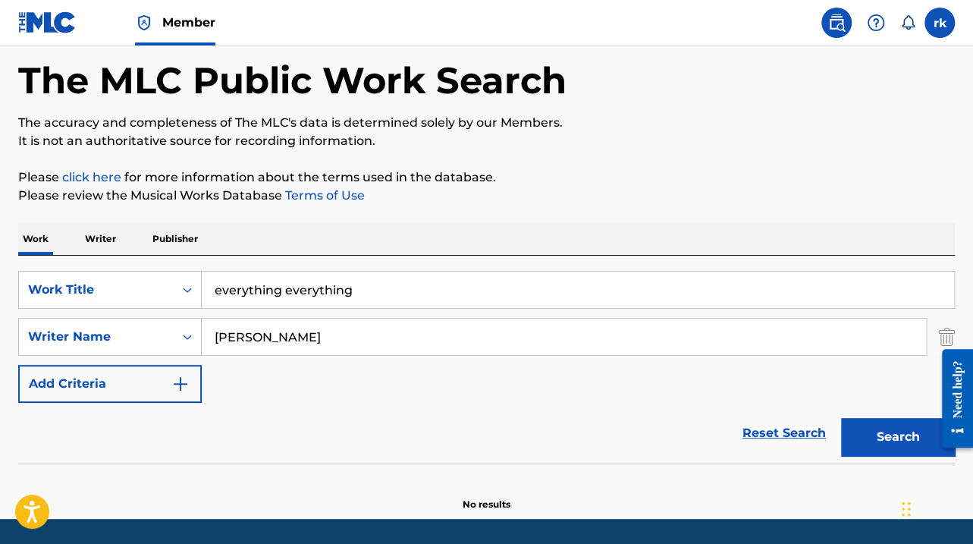
click at [859, 429] on button "Search" at bounding box center [898, 437] width 114 height 38
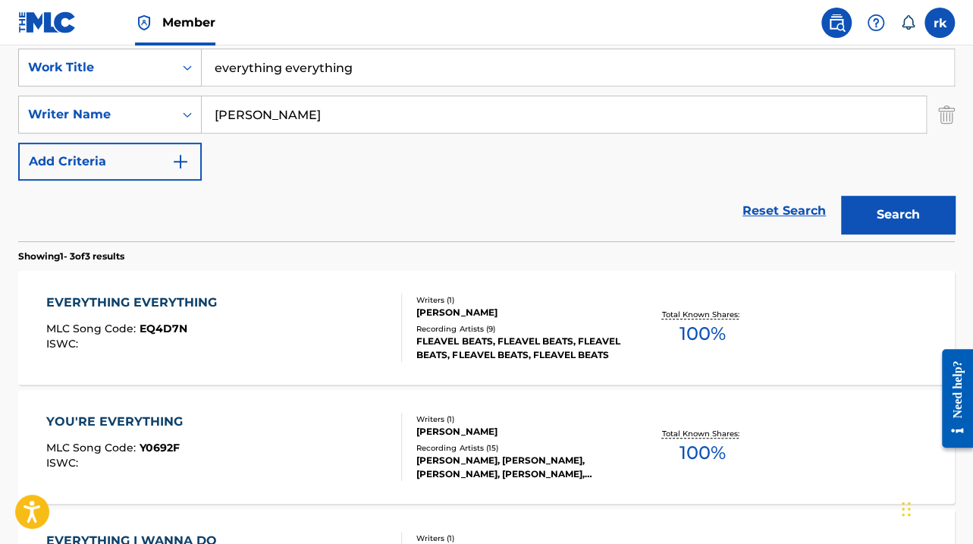
scroll to position [294, 0]
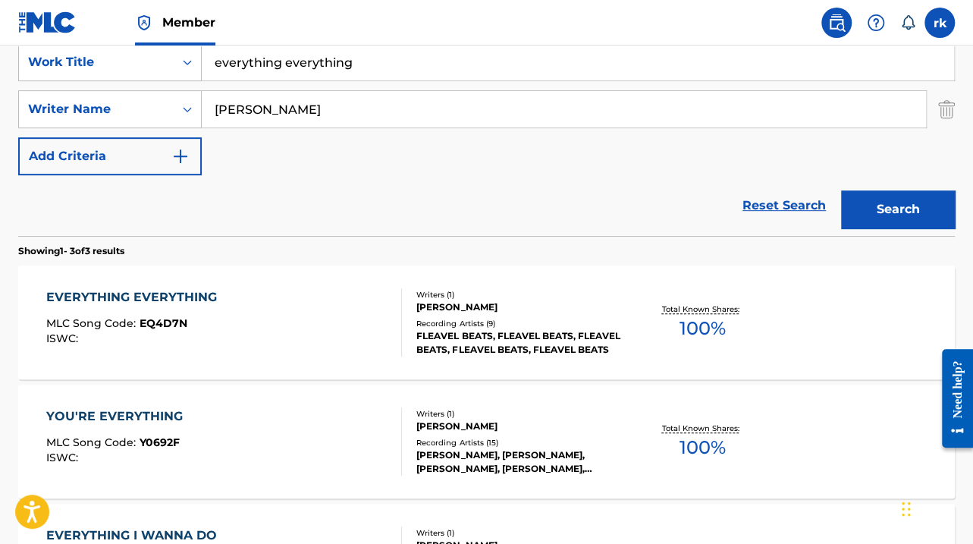
click at [496, 330] on div "FLEAVEL BEATS, FLEAVEL BEATS, FLEAVEL BEATS, FLEAVEL BEATS, FLEAVEL BEATS" at bounding box center [520, 342] width 208 height 27
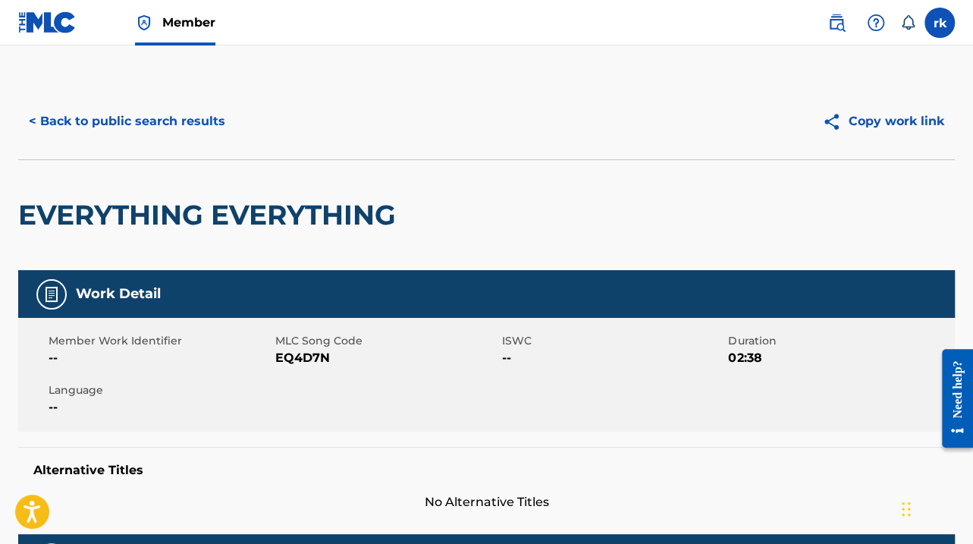
click at [171, 27] on span "Member" at bounding box center [188, 22] width 53 height 17
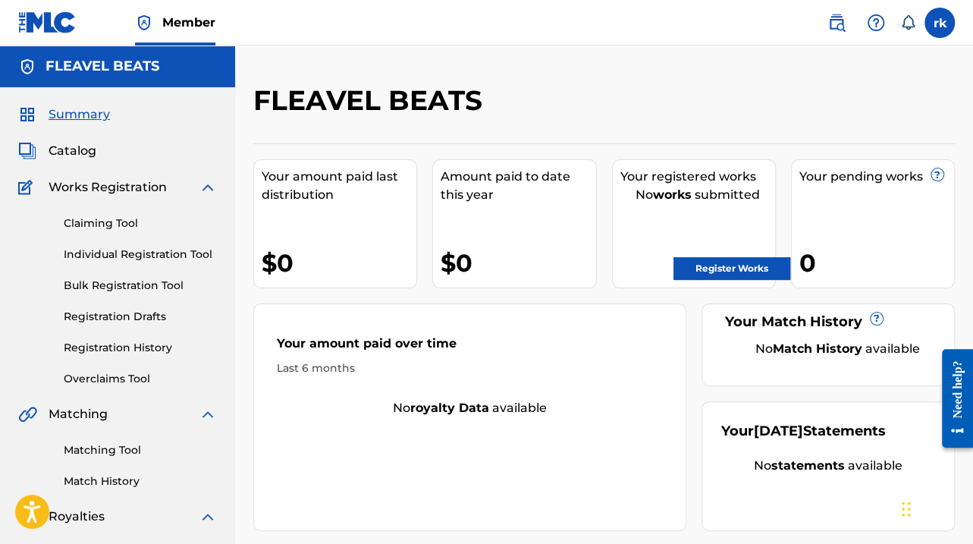
click at [875, 21] on img at bounding box center [876, 23] width 18 height 18
click at [860, 63] on link "Contact us" at bounding box center [876, 64] width 129 height 36
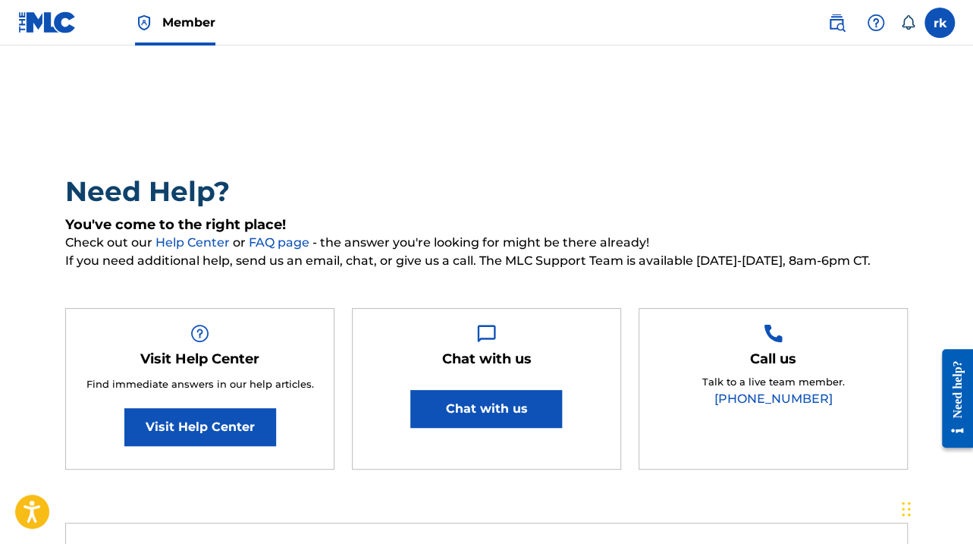
click at [488, 406] on button "Chat with us" at bounding box center [486, 409] width 152 height 38
drag, startPoint x: 457, startPoint y: 141, endPoint x: 464, endPoint y: 139, distance: 7.9
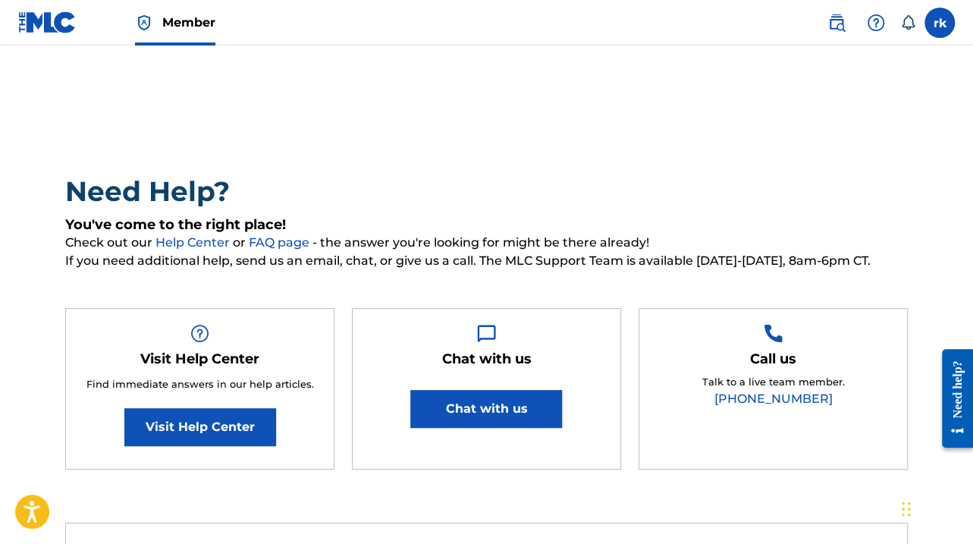
click at [938, 27] on label at bounding box center [940, 23] width 30 height 30
click at [940, 23] on input "rk [PERSON_NAME] [EMAIL_ADDRESS][DOMAIN_NAME] Notification Preferences Profile …" at bounding box center [940, 23] width 0 height 0
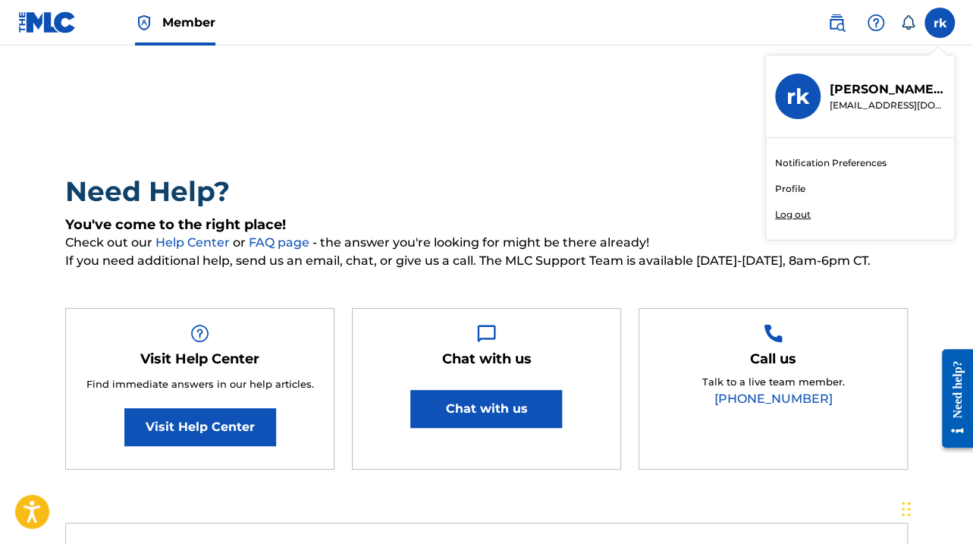
click at [793, 187] on link "Profile" at bounding box center [790, 189] width 30 height 14
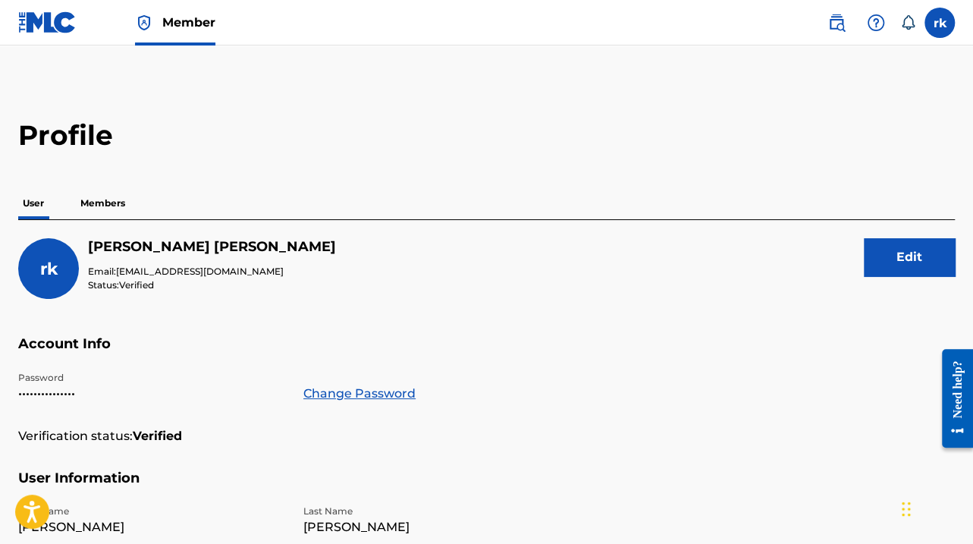
click at [105, 201] on p "Members" at bounding box center [103, 203] width 54 height 32
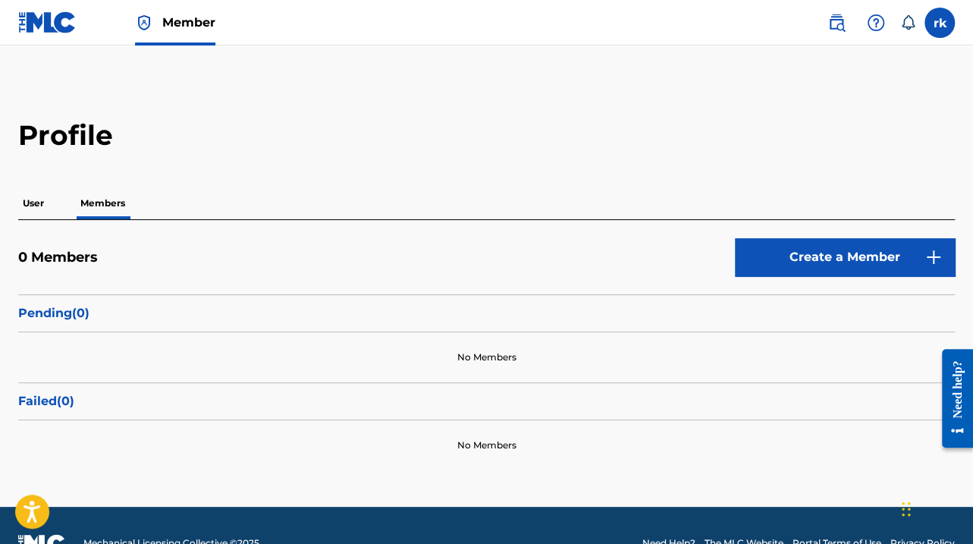
click at [33, 203] on p "User" at bounding box center [33, 203] width 30 height 32
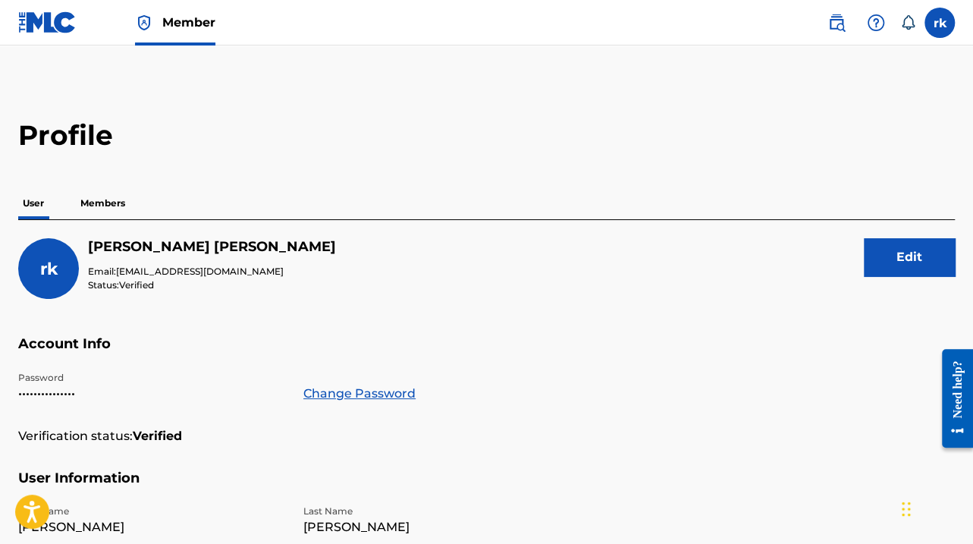
click at [42, 24] on img at bounding box center [47, 22] width 58 height 22
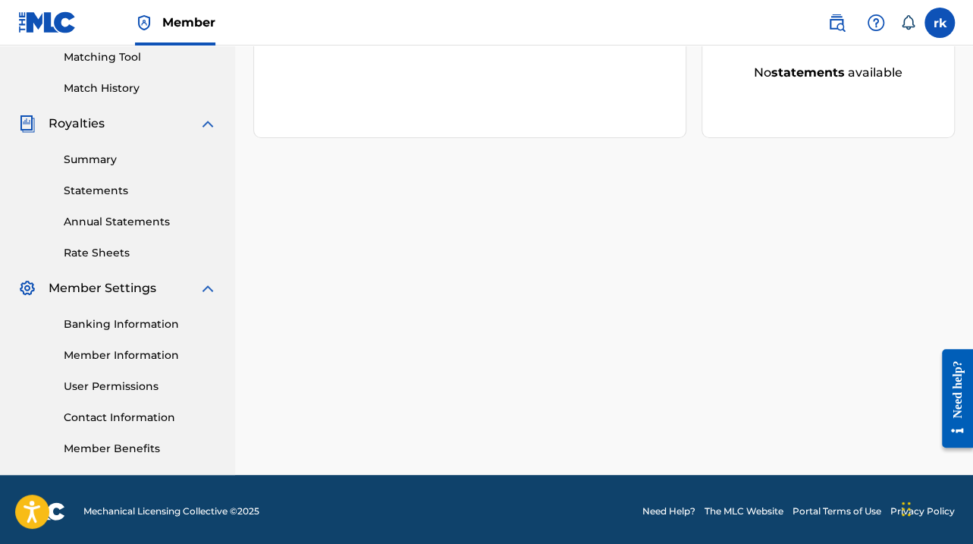
scroll to position [396, 0]
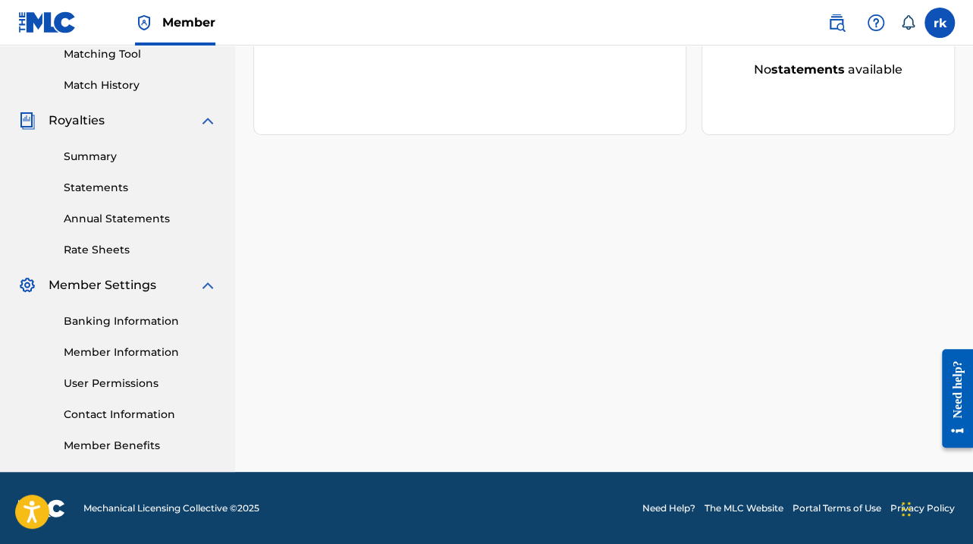
click at [102, 444] on link "Member Benefits" at bounding box center [140, 446] width 153 height 16
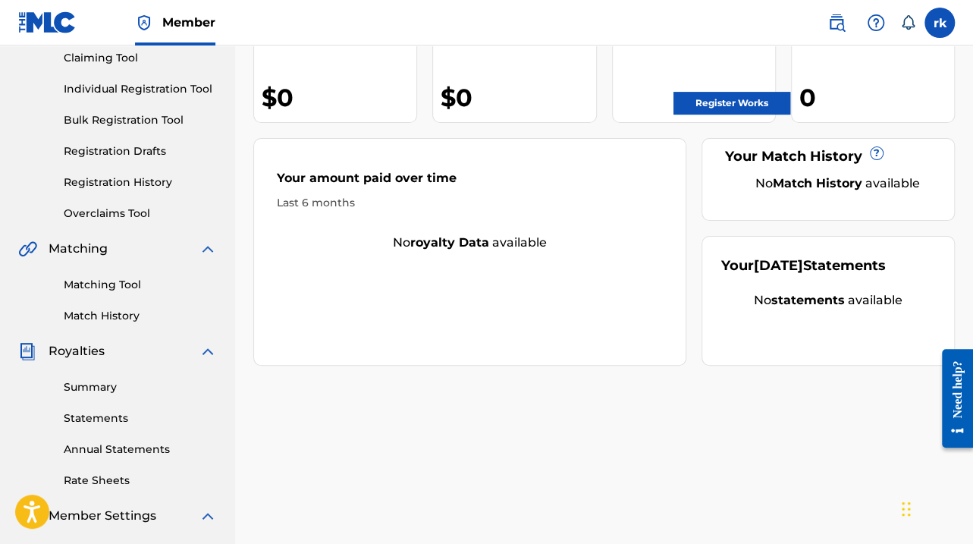
scroll to position [0, 0]
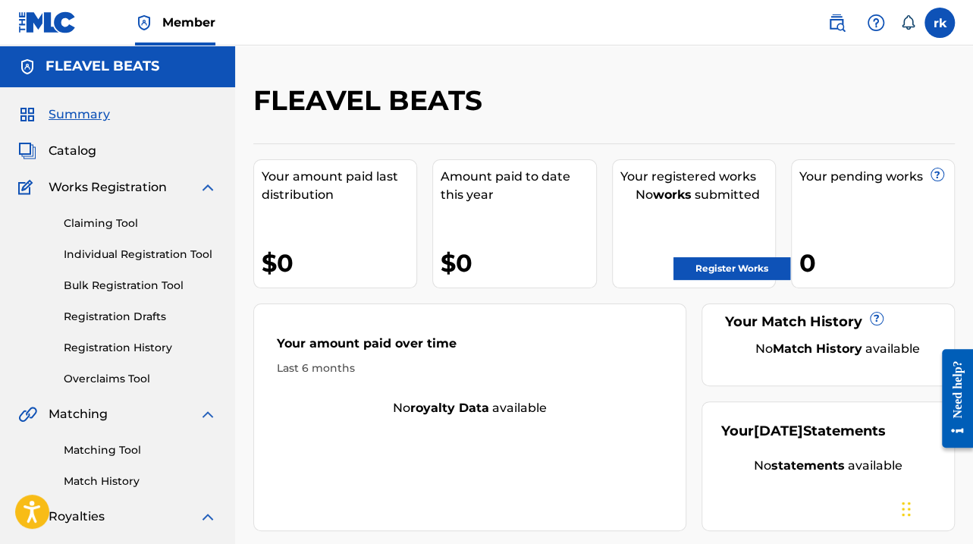
click at [958, 399] on div "Need help?" at bounding box center [957, 389] width 20 height 58
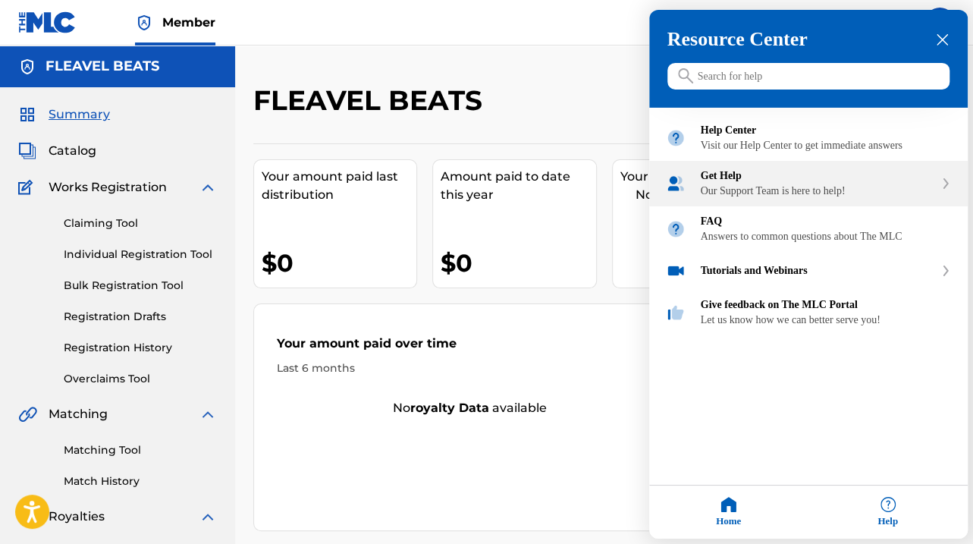
click at [728, 182] on div "Get Help" at bounding box center [818, 176] width 234 height 12
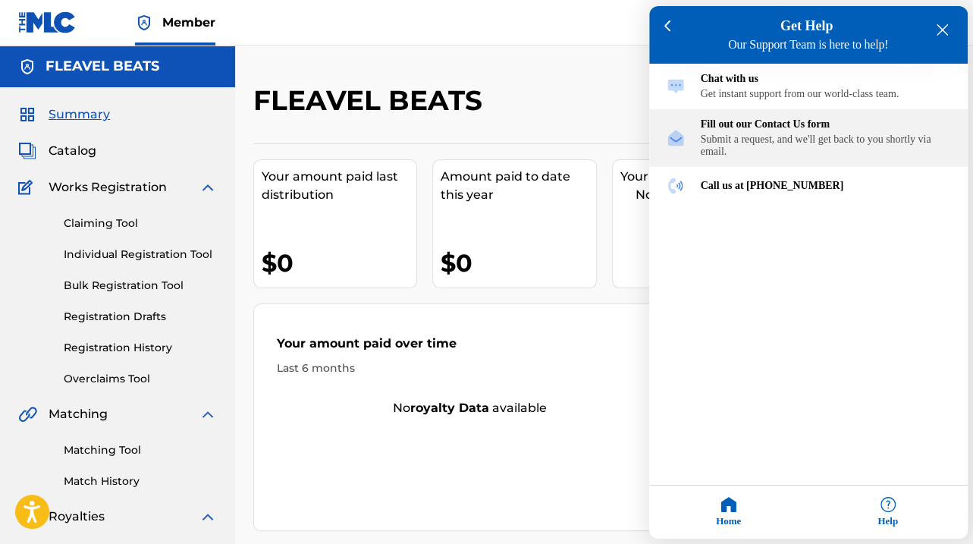
click at [757, 130] on div "Fill out our Contact Us form" at bounding box center [826, 124] width 250 height 12
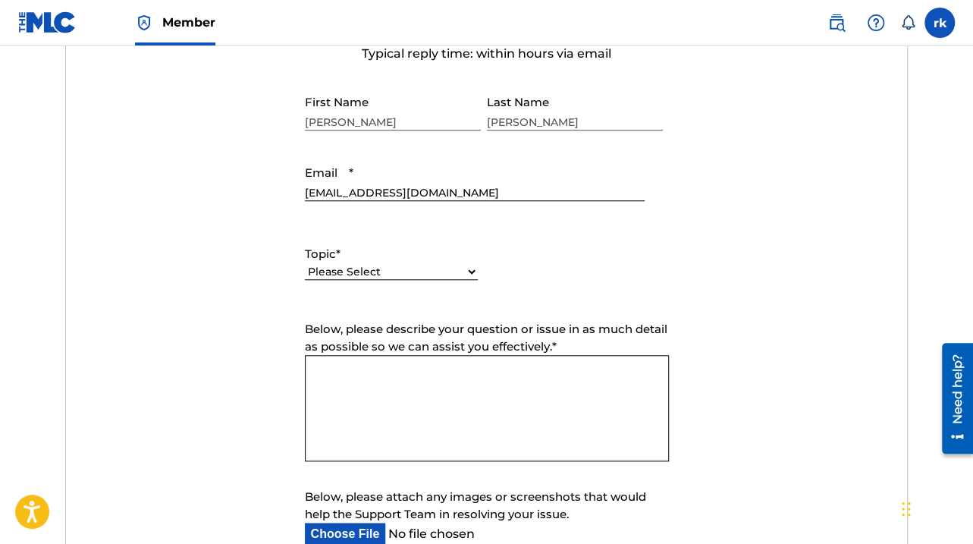
scroll to position [607, 0]
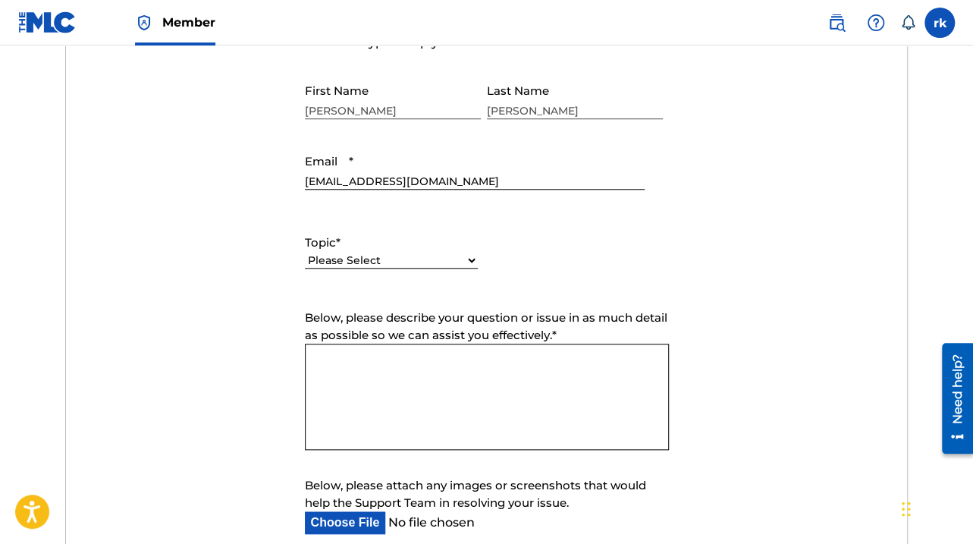
click at [414, 257] on select "Please Select I need help with my account I need help with managing my catalog …" at bounding box center [391, 261] width 173 height 16
select select "I need help with managing my catalog"
click at [305, 253] on select "Please Select I need help with my account I need help with managing my catalog …" at bounding box center [391, 261] width 173 height 16
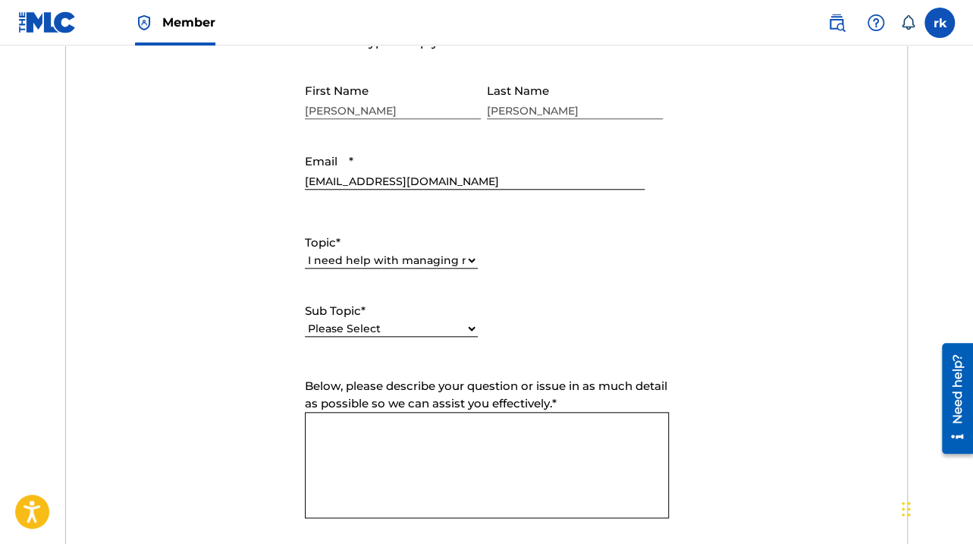
click at [390, 323] on select "Please Select I need help with CWR I need help registering my work(s) in The ML…" at bounding box center [391, 329] width 173 height 16
select select "I need help with a catalog transfer"
click at [305, 321] on select "Please Select I need help with CWR I need help registering my work(s) in The ML…" at bounding box center [391, 329] width 173 height 16
click at [331, 427] on textarea "Below, please describe your question or issue in as much detail as possible so …" at bounding box center [487, 465] width 364 height 106
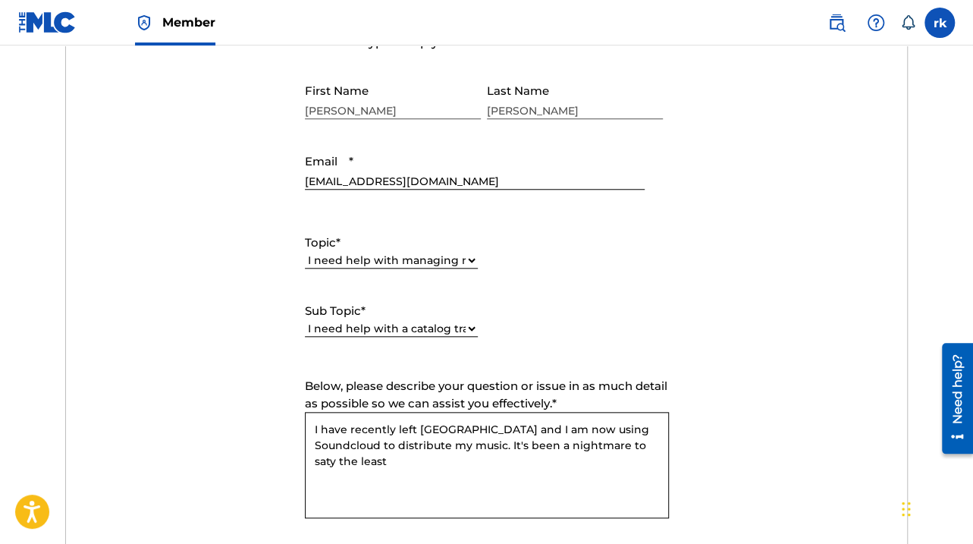
click at [573, 447] on textarea "I have recently left Tunecore and I am now using Soundcloud to distribute my mu…" at bounding box center [487, 465] width 364 height 106
click at [569, 456] on textarea "I have recently left Tunecore and I am now using Soundcloud to distribute my mu…" at bounding box center [487, 465] width 364 height 106
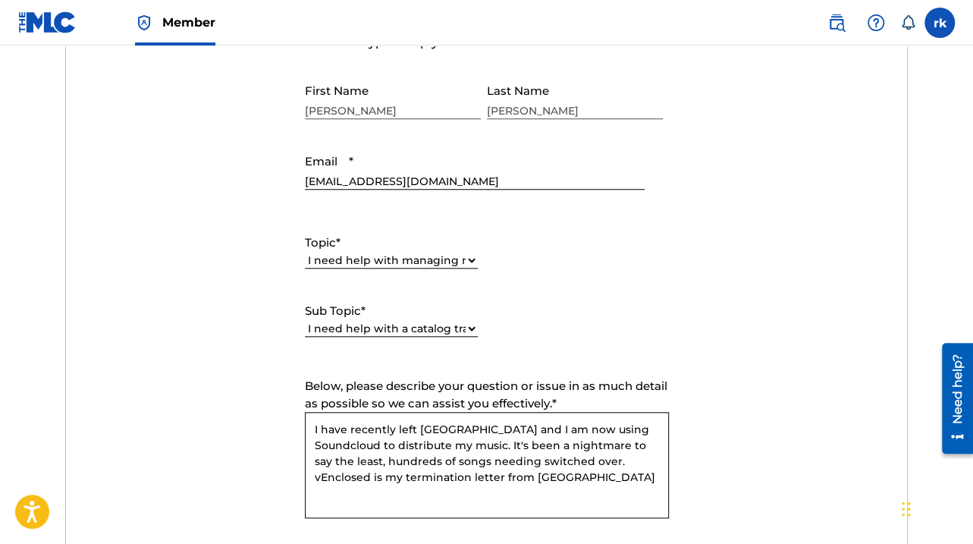
click at [549, 460] on textarea "I have recently left Tunecore and I am now using Soundcloud to distribute my mu…" at bounding box center [487, 465] width 364 height 106
click at [518, 480] on textarea "I have recently left Tunecore and I am now using Soundcloud to distribute my mu…" at bounding box center [487, 465] width 364 height 106
click at [511, 476] on textarea "I have recently left Tunecore and I am now using Soundcloud to distribute my mu…" at bounding box center [487, 465] width 364 height 106
click at [657, 477] on textarea "I have recently left Tunecore and I am now using Soundcloud to distribute my mu…" at bounding box center [487, 465] width 364 height 106
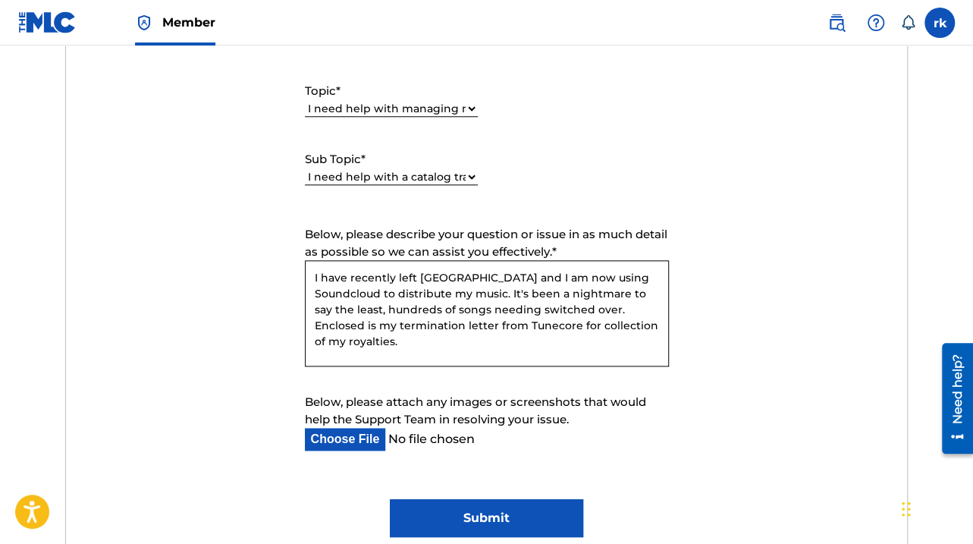
type textarea "I have recently left Tunecore and I am now using Soundcloud to distribute my mu…"
click at [352, 438] on input "Below, please attach any images or screenshots that would help the Support Team…" at bounding box center [475, 439] width 340 height 23
type input "C:\fakepath\Robert Kroeger - TUN0000185909A - Termination.pdf"
click at [516, 341] on textarea "I have recently left Tunecore and I am now using Soundcloud to distribute my mu…" at bounding box center [487, 313] width 364 height 106
click at [660, 324] on textarea "I have recently left Tunecore and I am now using Soundcloud to distribute my mu…" at bounding box center [487, 313] width 364 height 106
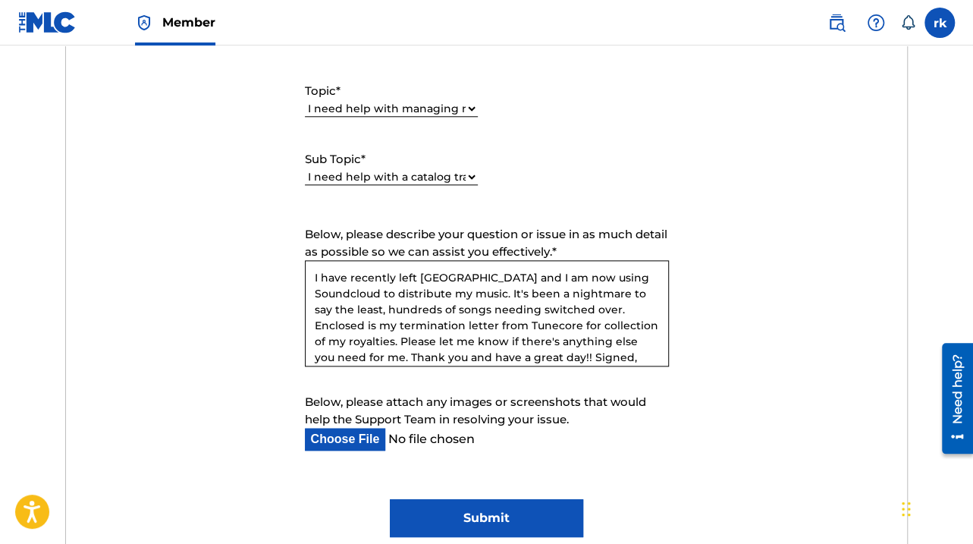
scroll to position [14, 0]
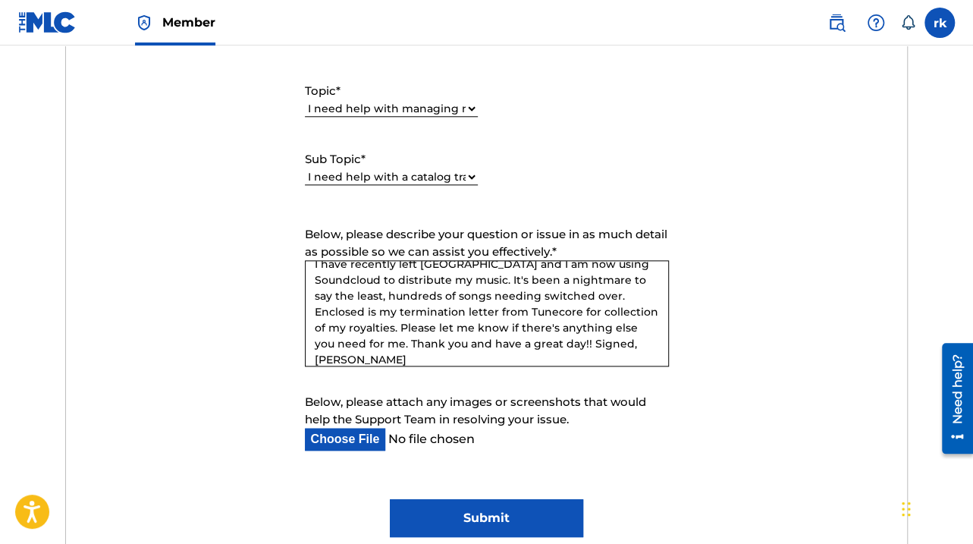
type textarea "I have recently left Tunecore and I am now using Soundcloud to distribute my mu…"
click at [493, 520] on input "Submit" at bounding box center [486, 518] width 193 height 38
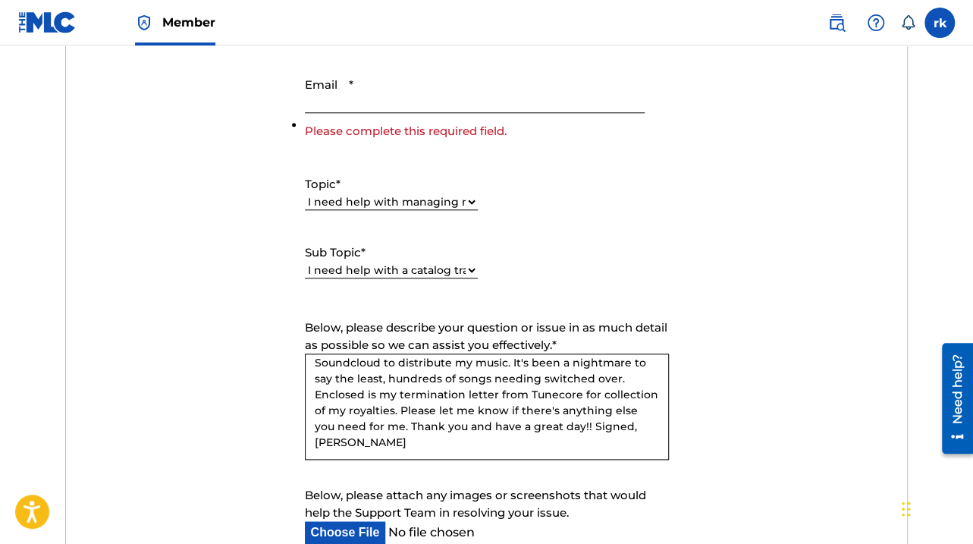
scroll to position [455, 0]
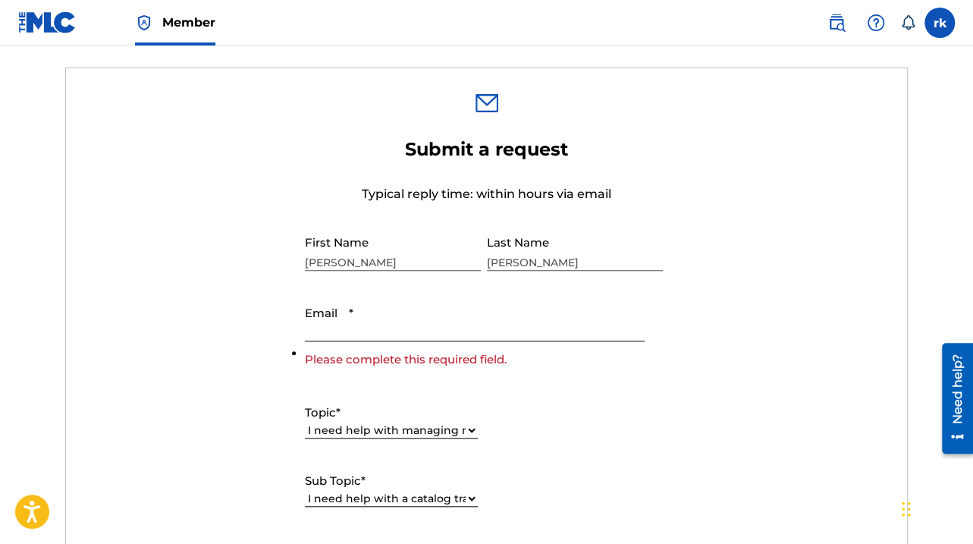
click at [423, 329] on input "Email *" at bounding box center [475, 319] width 340 height 43
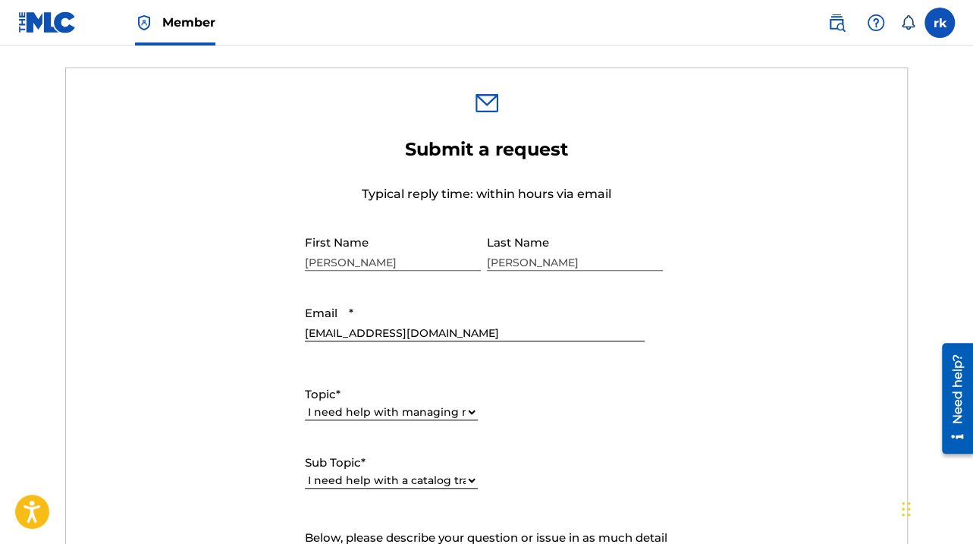
click at [416, 338] on input "fleavel23@gmail.com" at bounding box center [475, 319] width 340 height 43
drag, startPoint x: 420, startPoint y: 330, endPoint x: 294, endPoint y: 325, distance: 126.0
click at [294, 325] on form "Submit a request Typical reply time: within hours via email First Name robert L…" at bounding box center [487, 489] width 842 height 702
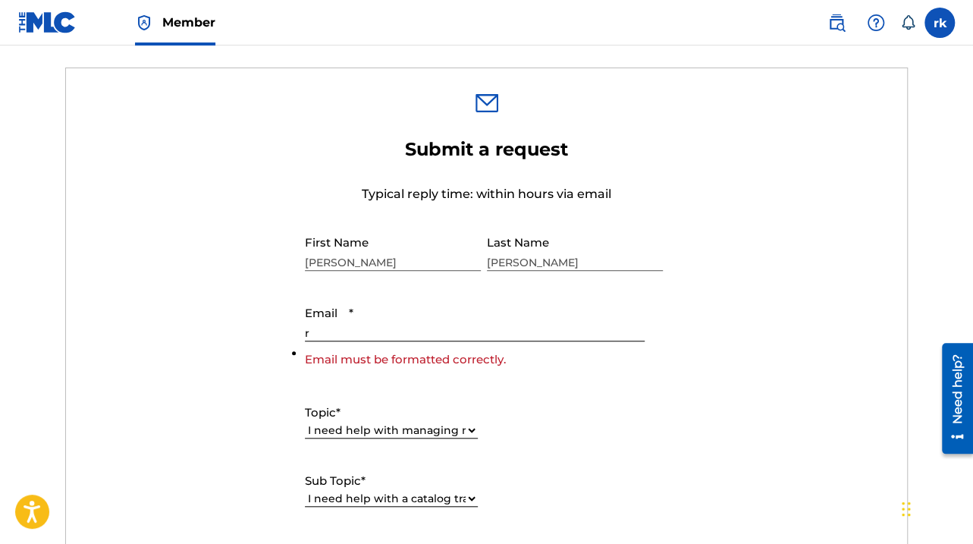
type input "[EMAIL_ADDRESS][DOMAIN_NAME]"
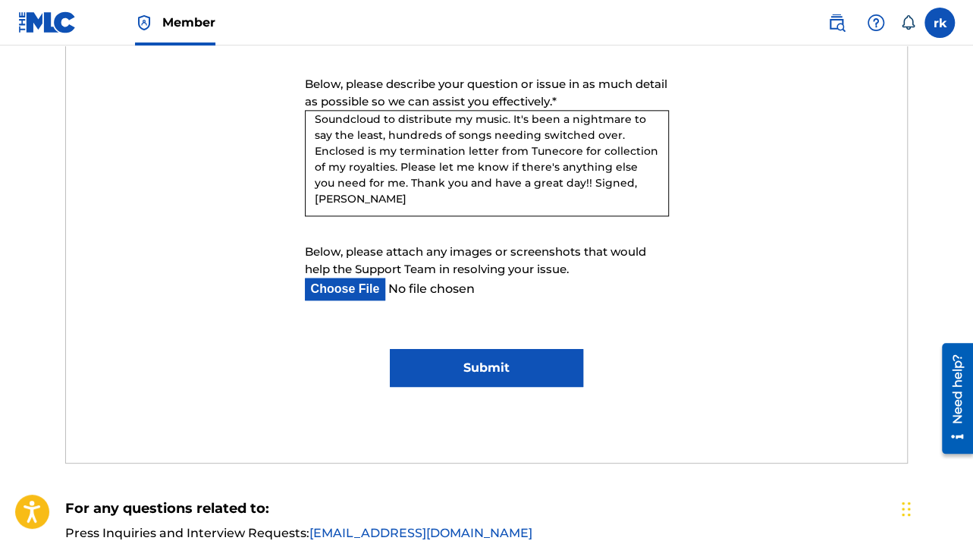
scroll to position [910, 0]
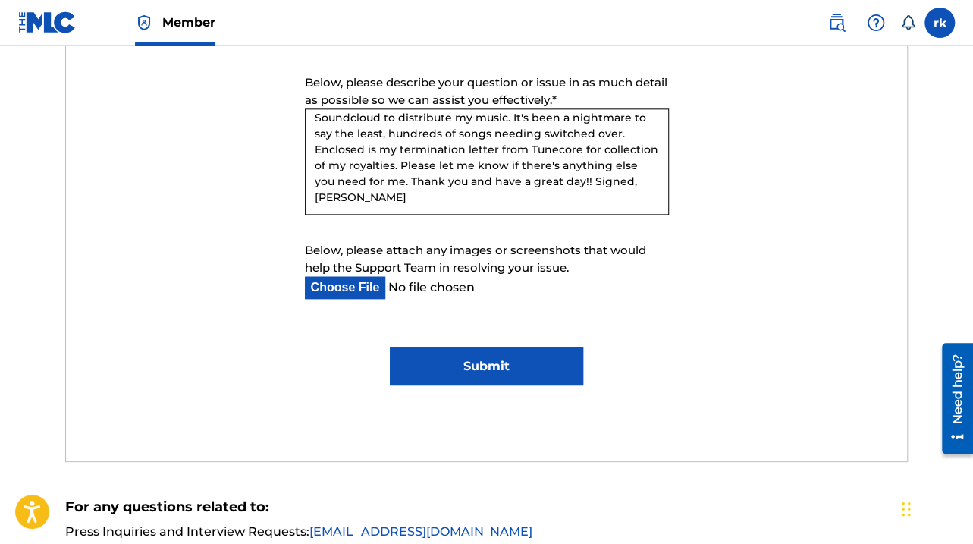
click at [323, 181] on textarea "I have recently left Tunecore and I am now using Soundcloud to distribute my mu…" at bounding box center [487, 161] width 364 height 106
type textarea "I have recently left Tunecore and I am now using Soundcloud to distribute my mu…"
click at [439, 357] on input "Submit" at bounding box center [486, 366] width 193 height 38
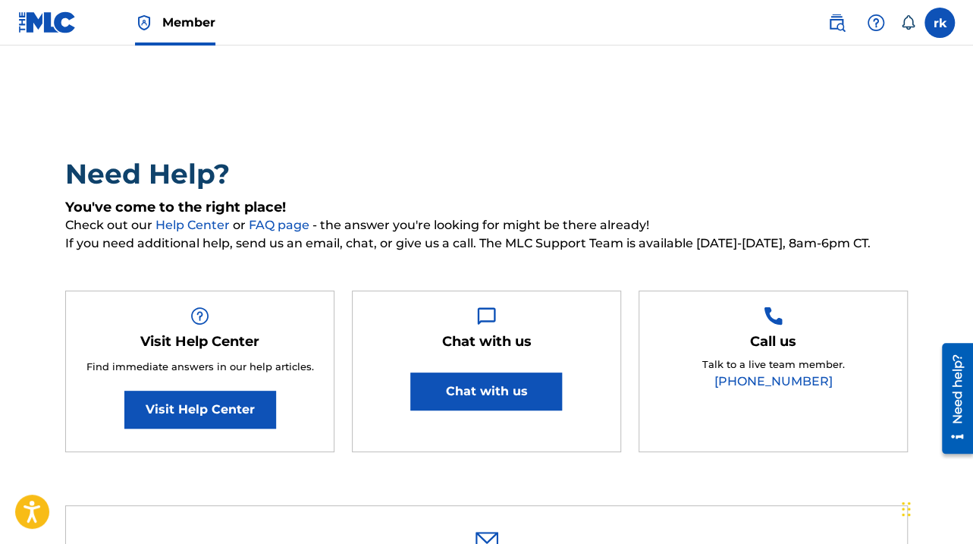
scroll to position [0, 0]
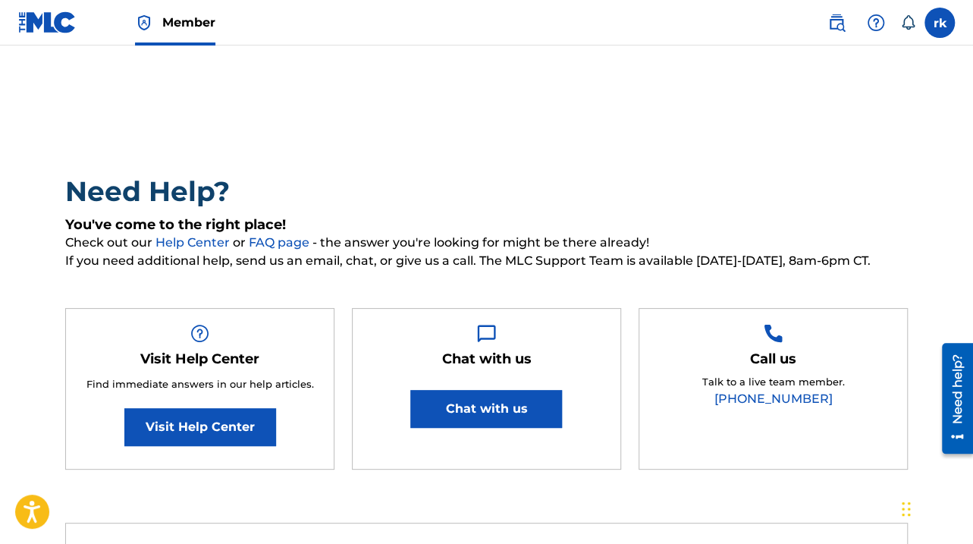
click at [61, 24] on img at bounding box center [47, 22] width 58 height 22
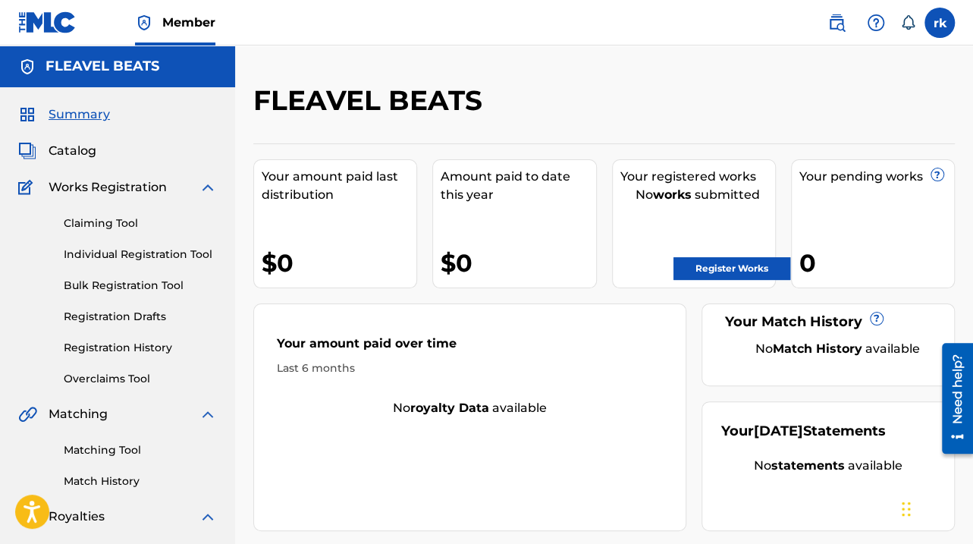
click at [105, 218] on link "Claiming Tool" at bounding box center [140, 223] width 153 height 16
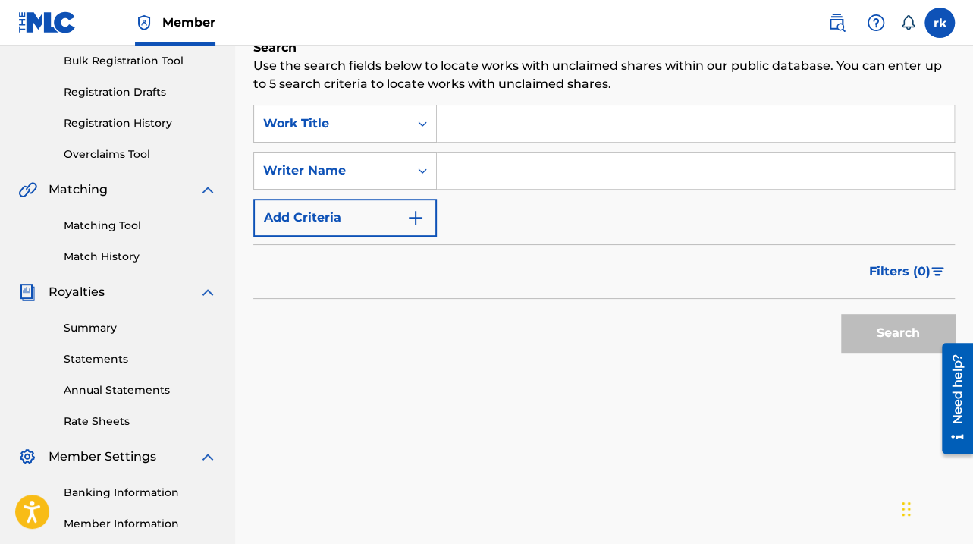
scroll to position [228, 0]
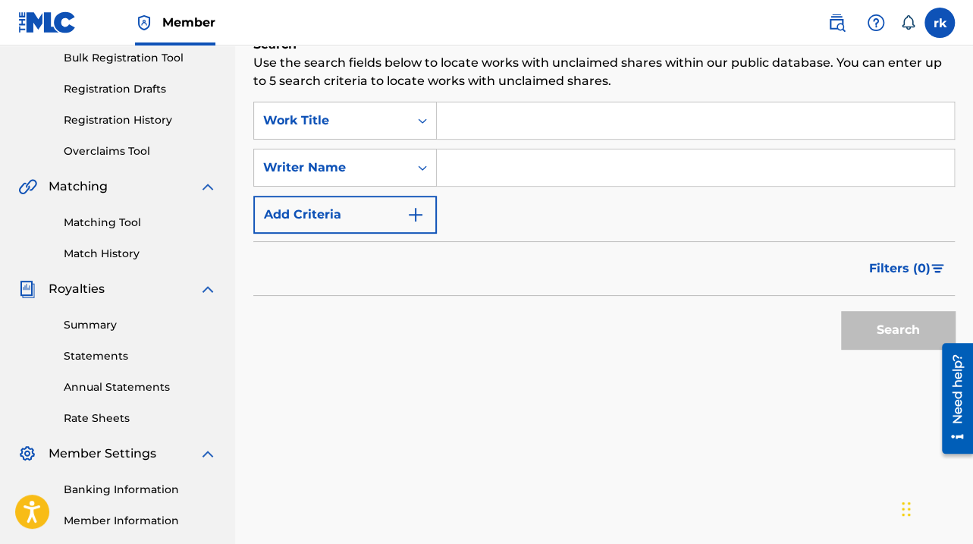
click at [466, 126] on input "Search Form" at bounding box center [695, 120] width 517 height 36
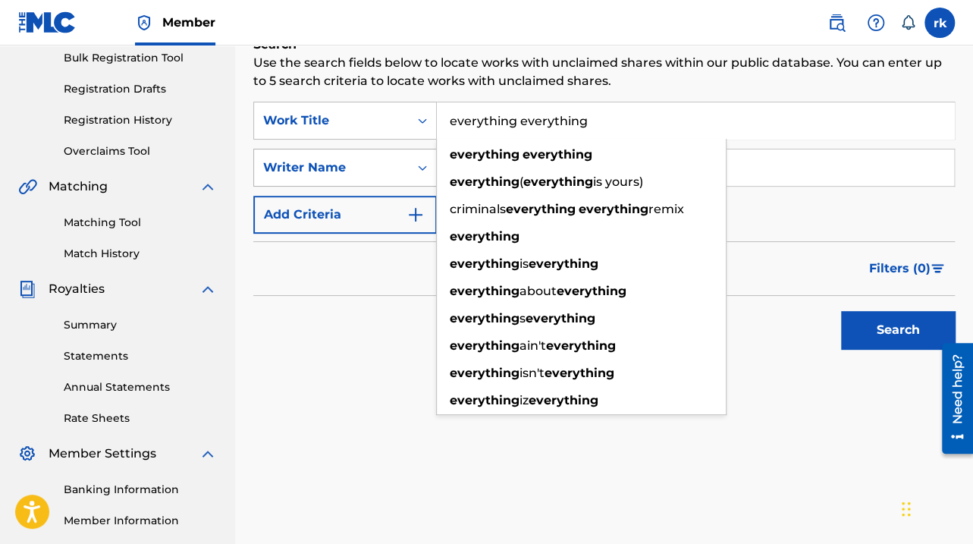
type input "everything everything"
click at [419, 171] on icon "Search Form" at bounding box center [422, 167] width 15 height 15
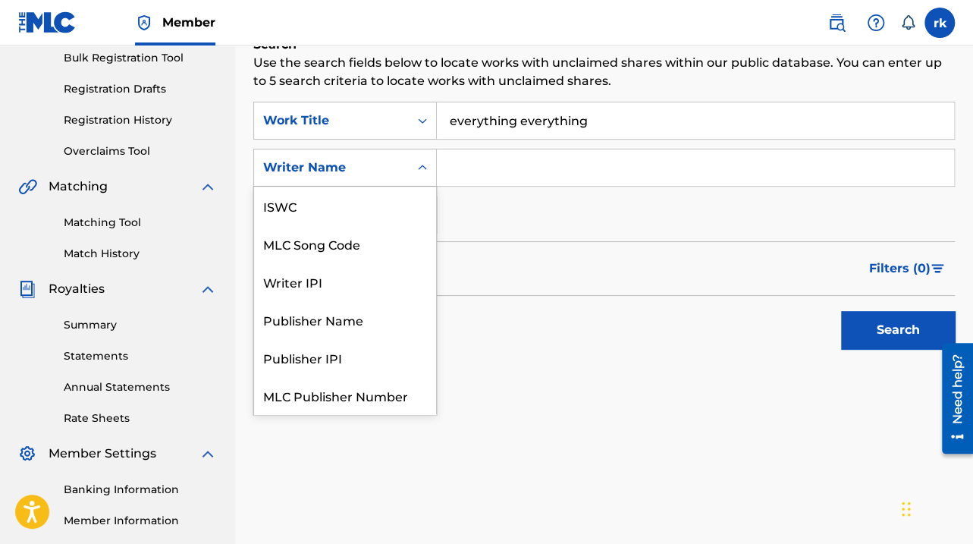
scroll to position [38, 0]
click at [461, 171] on input "Search Form" at bounding box center [695, 167] width 517 height 36
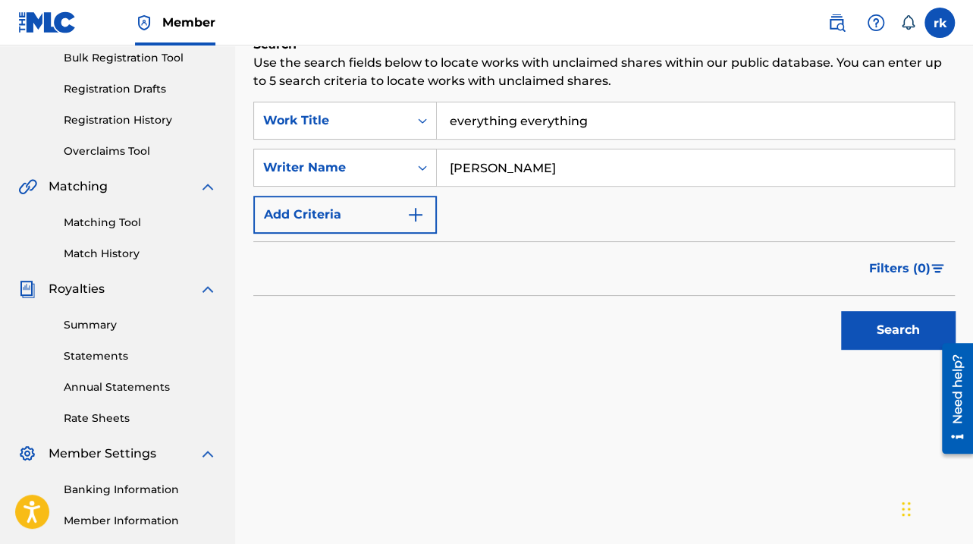
type input "[PERSON_NAME]"
click at [507, 299] on div "Search" at bounding box center [604, 326] width 702 height 61
click at [877, 332] on button "Search" at bounding box center [898, 330] width 114 height 38
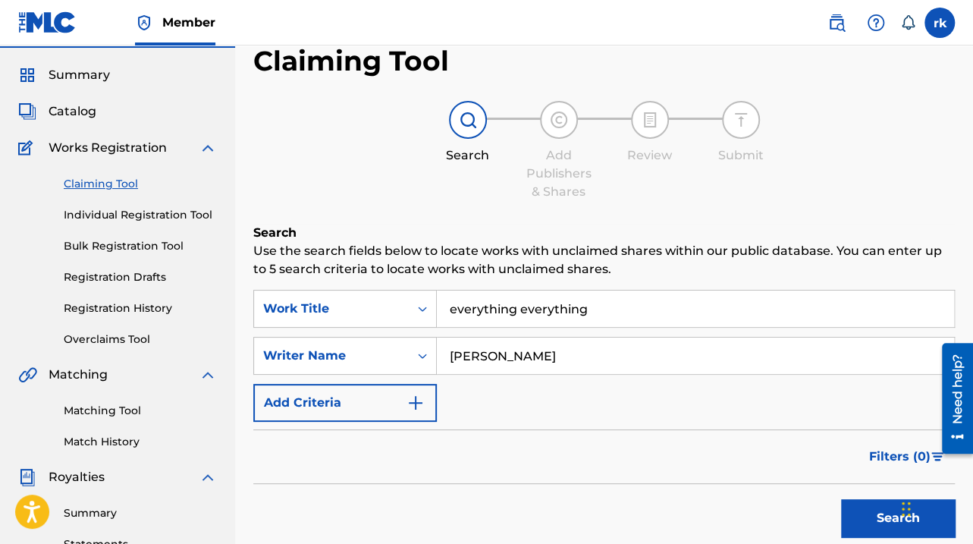
scroll to position [0, 0]
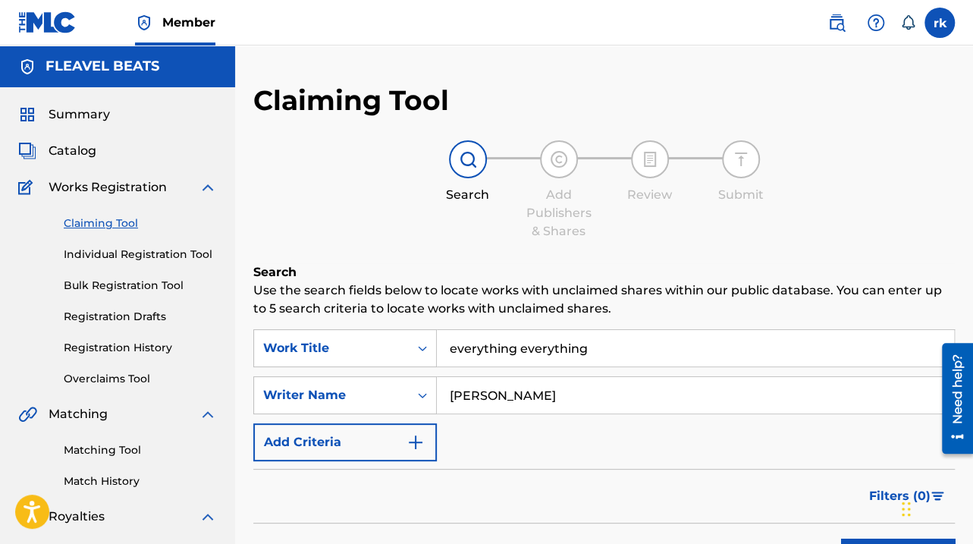
click at [79, 149] on span "Catalog" at bounding box center [73, 151] width 48 height 18
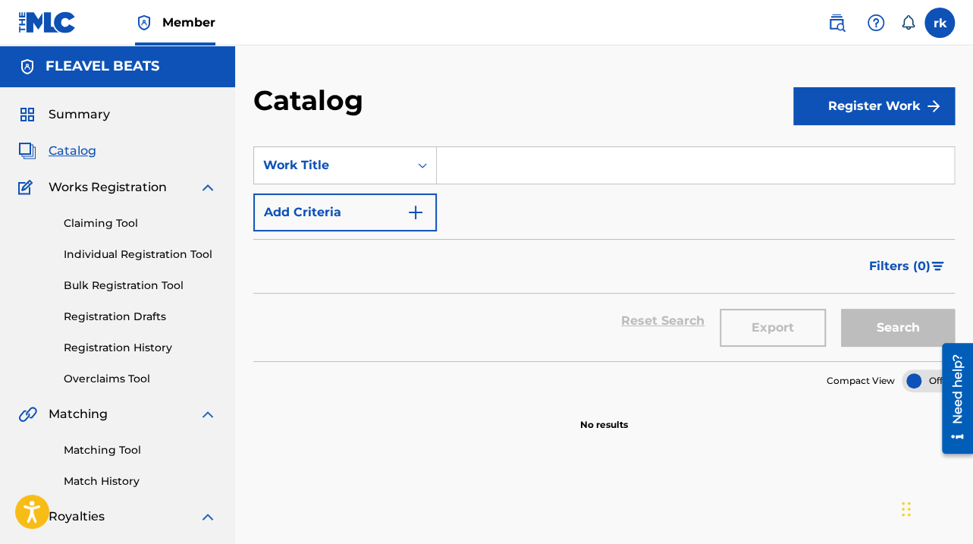
click at [514, 162] on input "Search Form" at bounding box center [695, 165] width 517 height 36
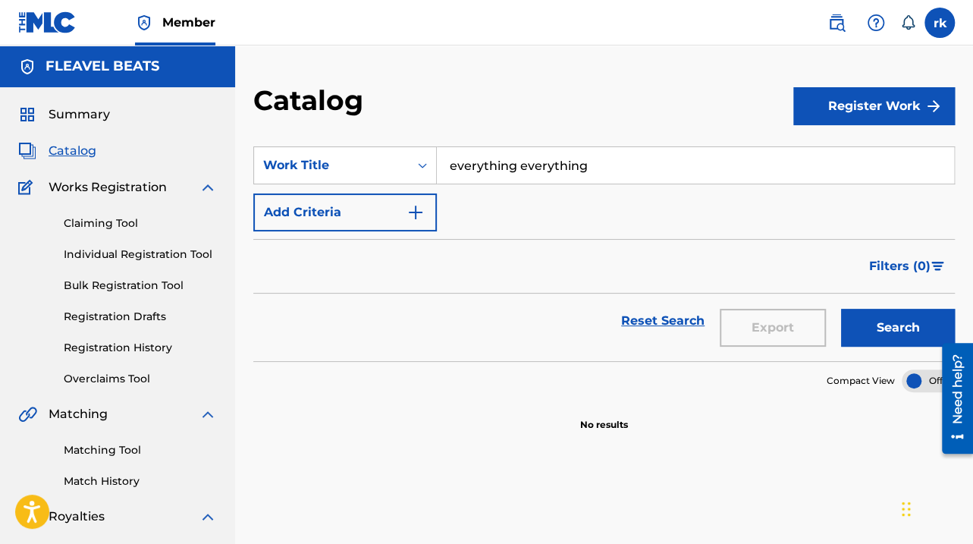
type input "everything everything"
click at [420, 210] on img "Search Form" at bounding box center [416, 212] width 18 height 18
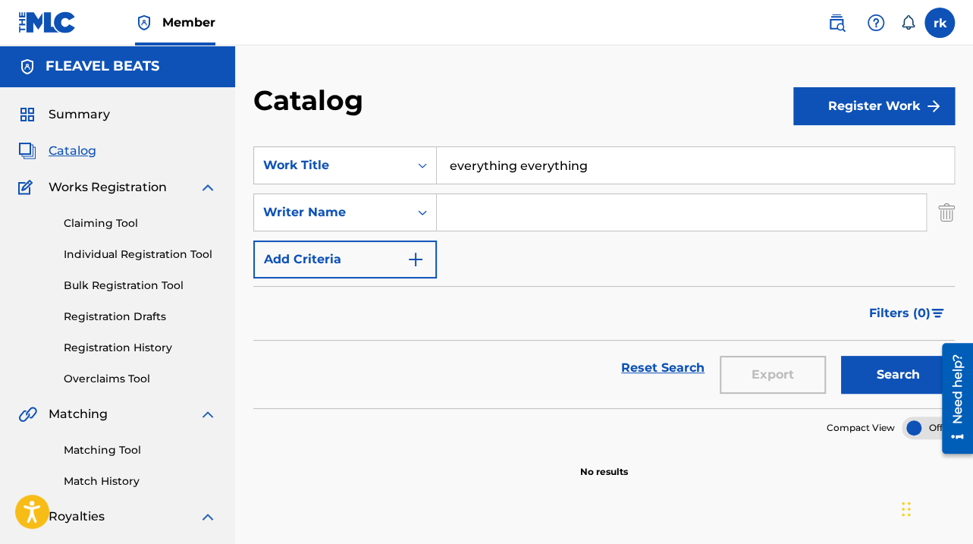
click at [501, 214] on input "Search Form" at bounding box center [681, 212] width 489 height 36
type input "[PERSON_NAME]"
click at [841, 356] on button "Search" at bounding box center [898, 375] width 114 height 38
click at [86, 112] on span "Summary" at bounding box center [79, 114] width 61 height 18
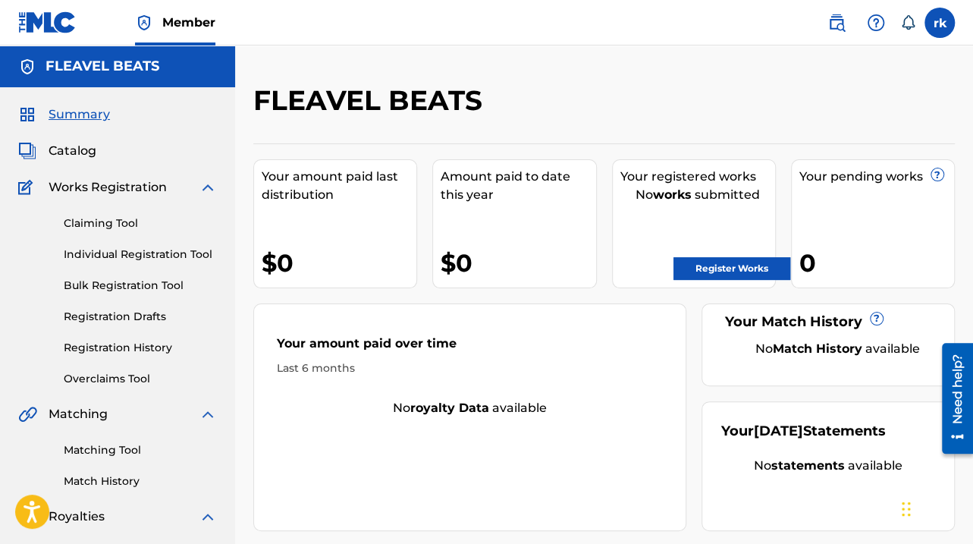
click at [47, 24] on img at bounding box center [47, 22] width 58 height 22
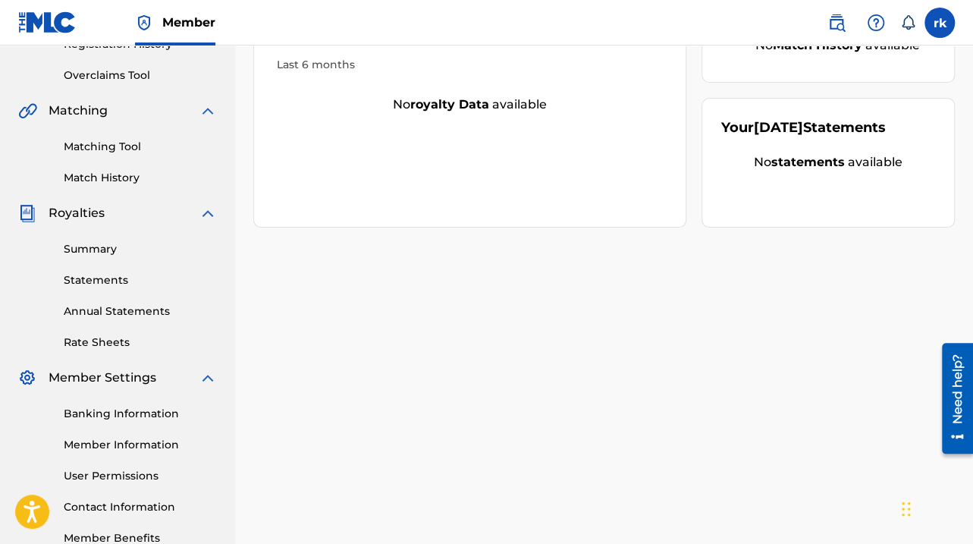
scroll to position [396, 0]
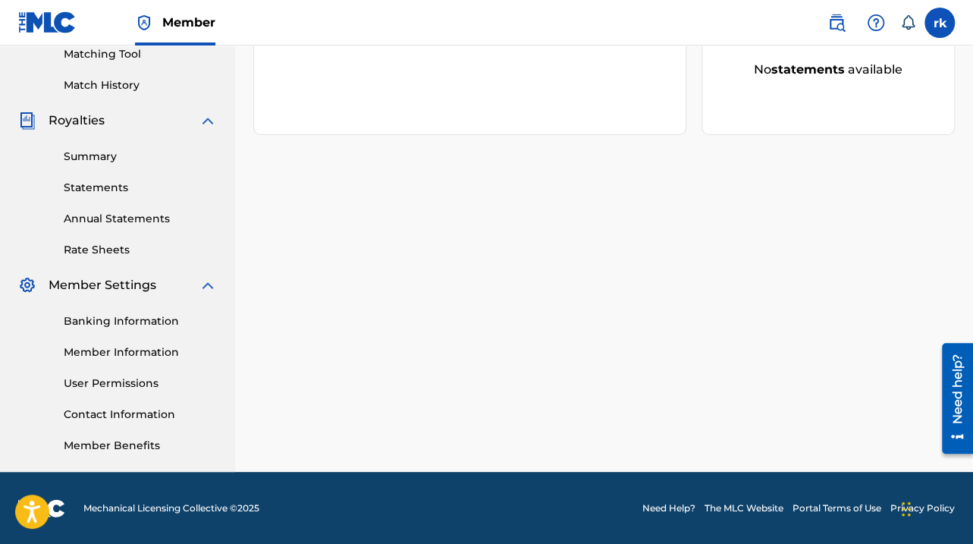
click at [93, 155] on link "Summary" at bounding box center [140, 157] width 153 height 16
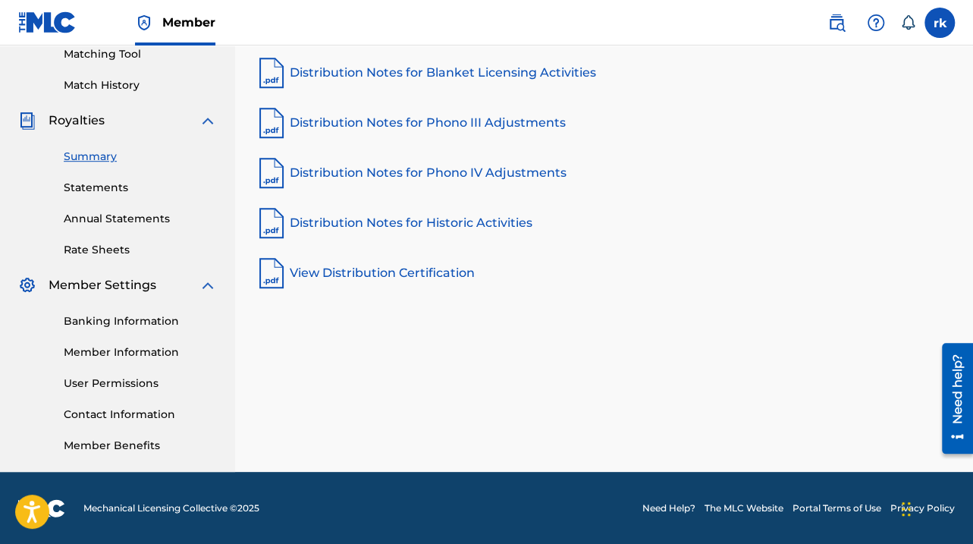
scroll to position [244, 0]
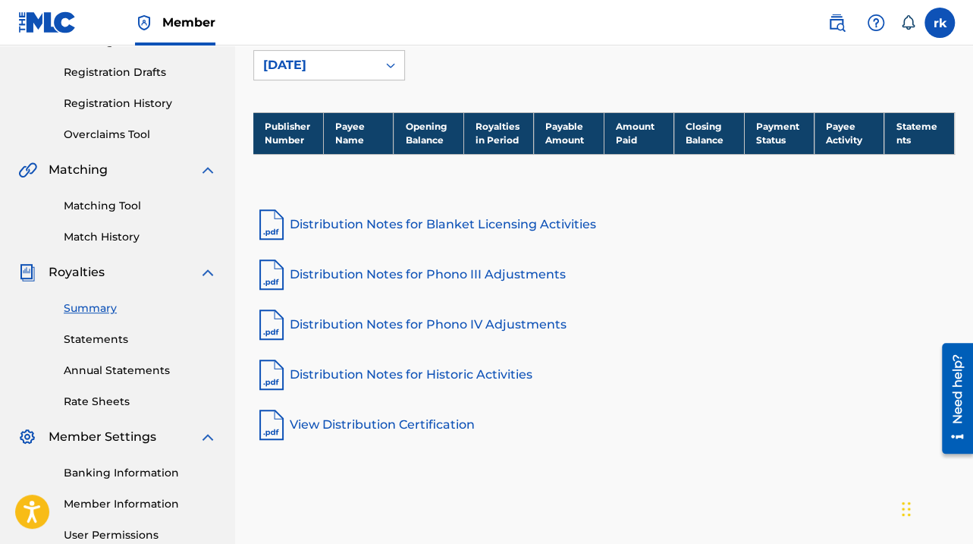
click at [98, 338] on link "Statements" at bounding box center [140, 339] width 153 height 16
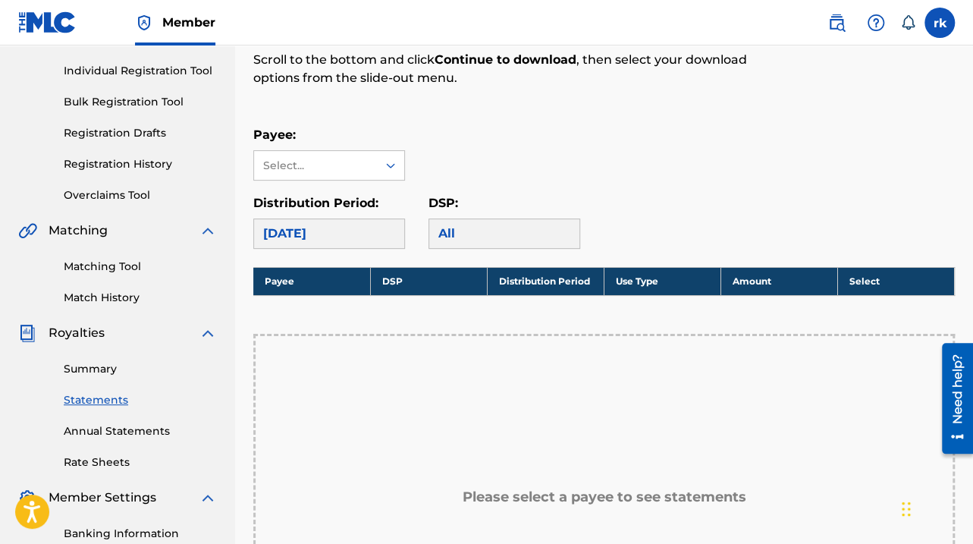
scroll to position [152, 0]
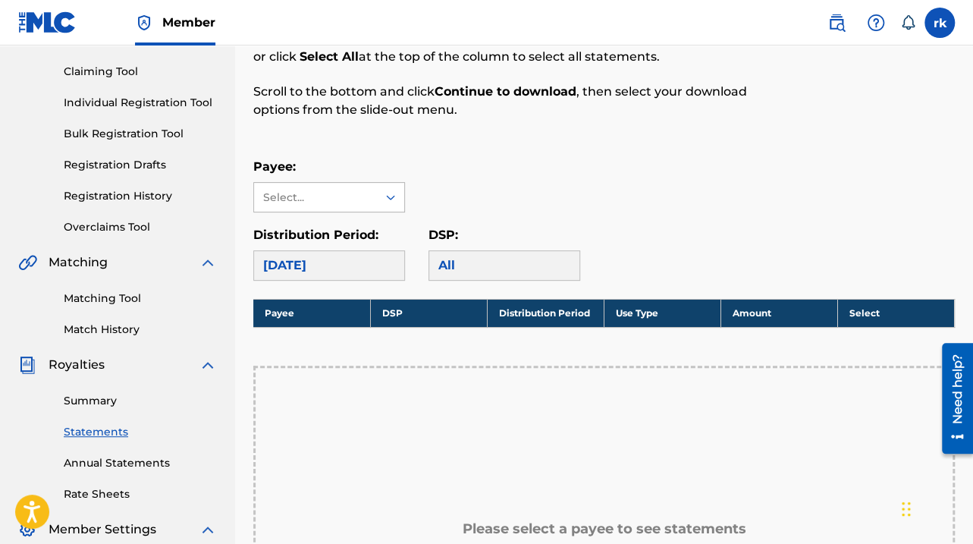
click at [369, 197] on div "Select..." at bounding box center [315, 197] width 123 height 29
click at [361, 230] on div "No options" at bounding box center [329, 227] width 150 height 30
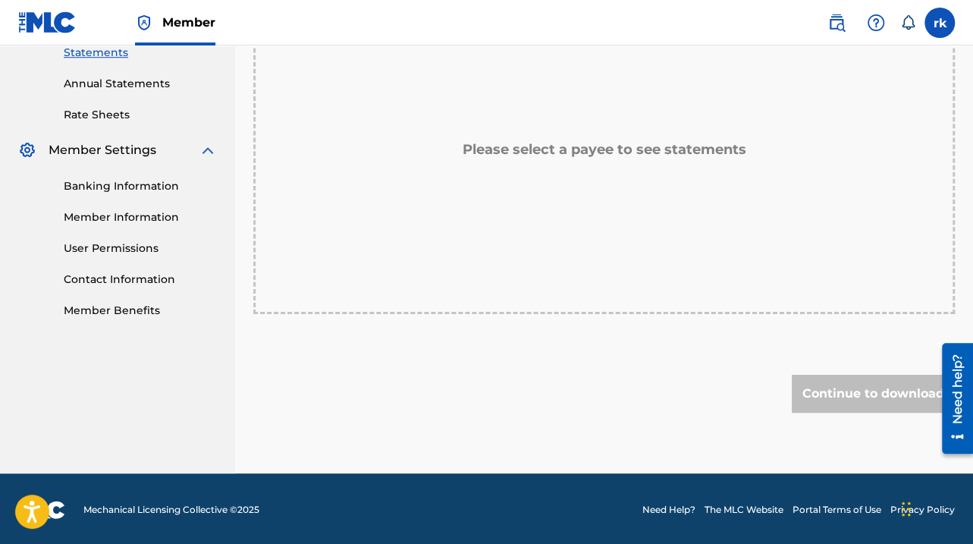
scroll to position [303, 0]
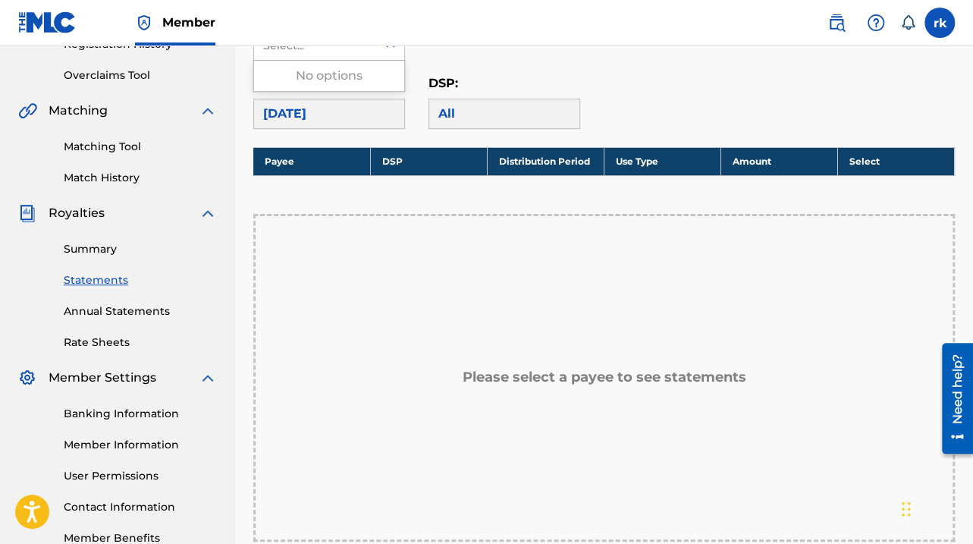
click at [123, 313] on link "Annual Statements" at bounding box center [140, 311] width 153 height 16
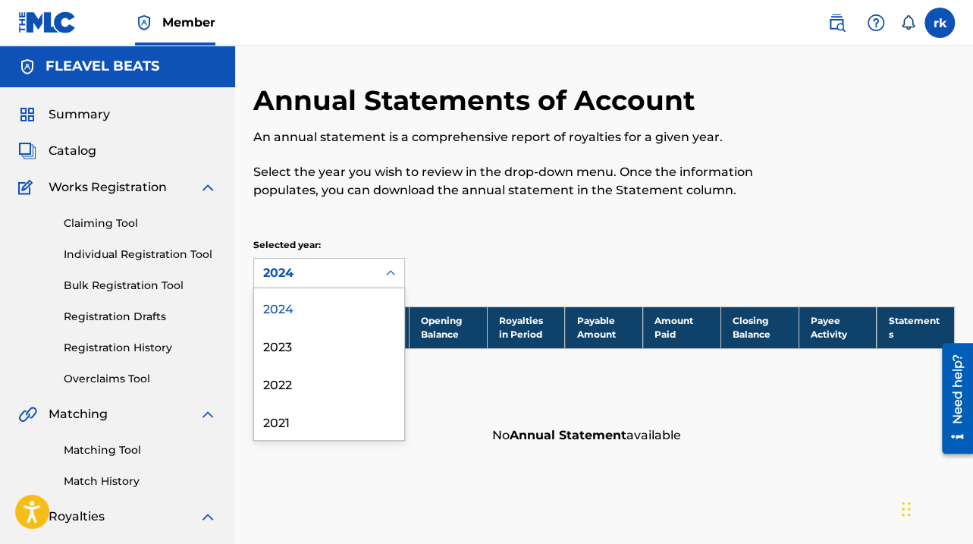
click at [337, 276] on div "2024" at bounding box center [315, 273] width 105 height 18
click at [328, 312] on div "2024" at bounding box center [329, 307] width 150 height 38
